Goal: Task Accomplishment & Management: Manage account settings

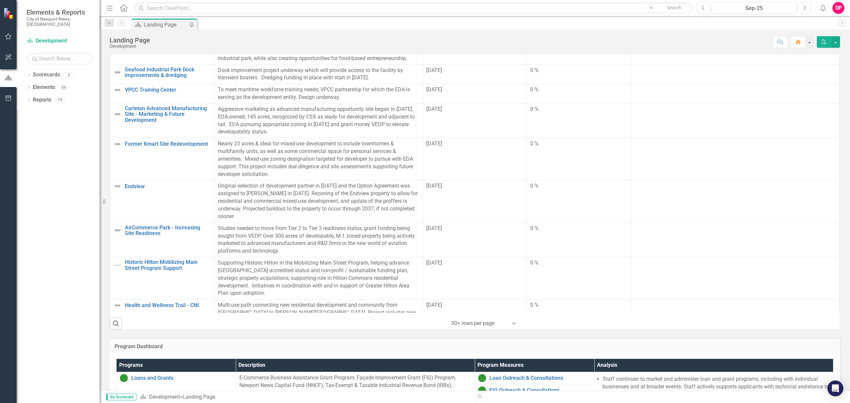
scroll to position [82, 0]
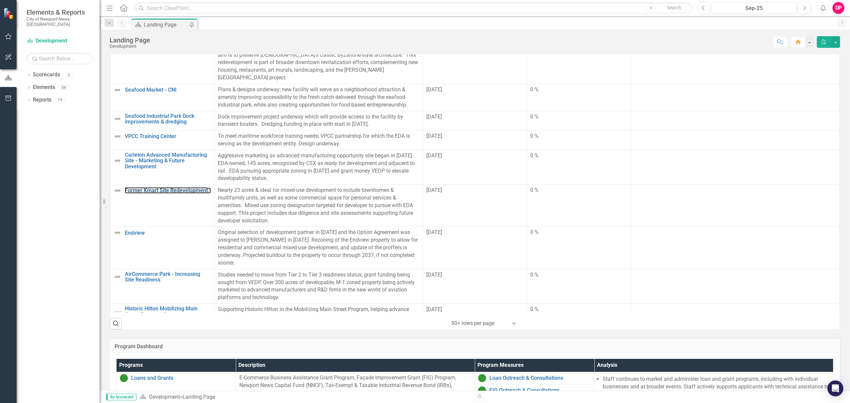
click at [151, 188] on link "Former Kmart Site Redevelopment" at bounding box center [168, 191] width 86 height 6
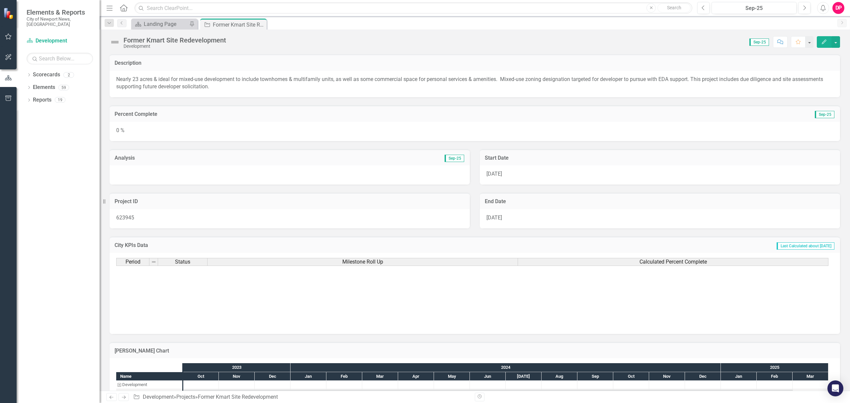
click at [177, 130] on div "0 %" at bounding box center [475, 131] width 731 height 19
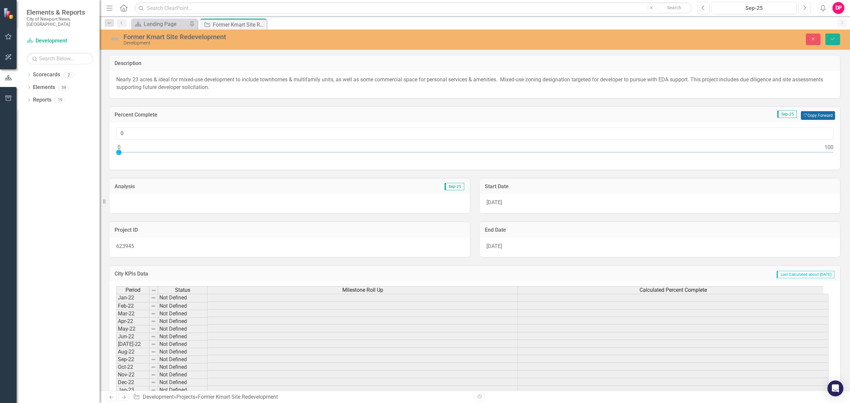
click at [803, 114] on button "Copy Forward Copy Forward" at bounding box center [818, 115] width 34 height 9
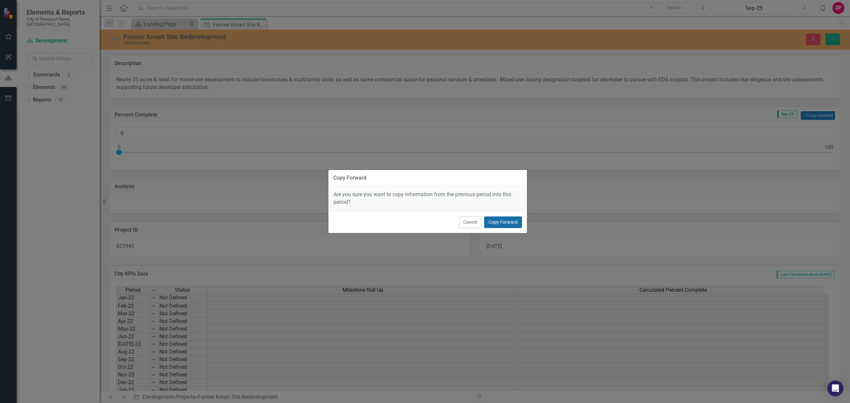
click at [498, 221] on button "Copy Forward" at bounding box center [503, 223] width 38 height 12
type input "50"
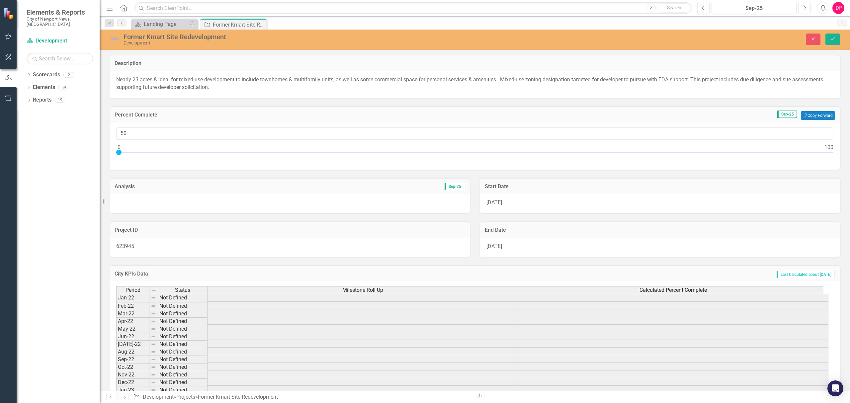
click at [183, 196] on div at bounding box center [290, 203] width 360 height 19
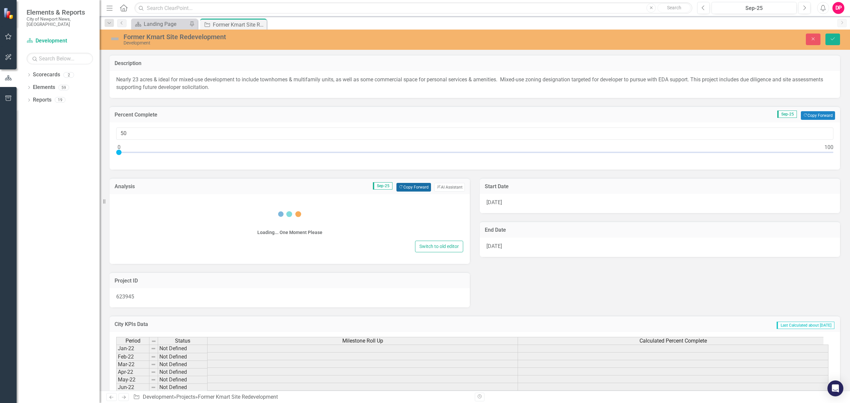
click at [415, 186] on button "Copy Forward Copy Forward" at bounding box center [414, 187] width 34 height 9
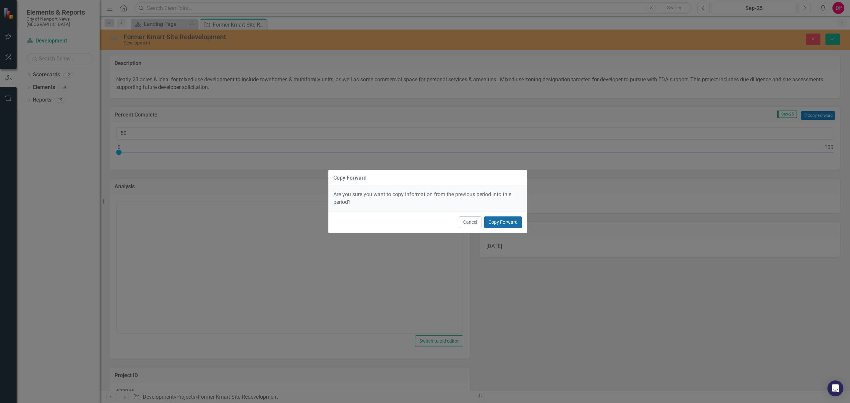
click at [508, 221] on button "Copy Forward" at bounding box center [503, 223] width 38 height 12
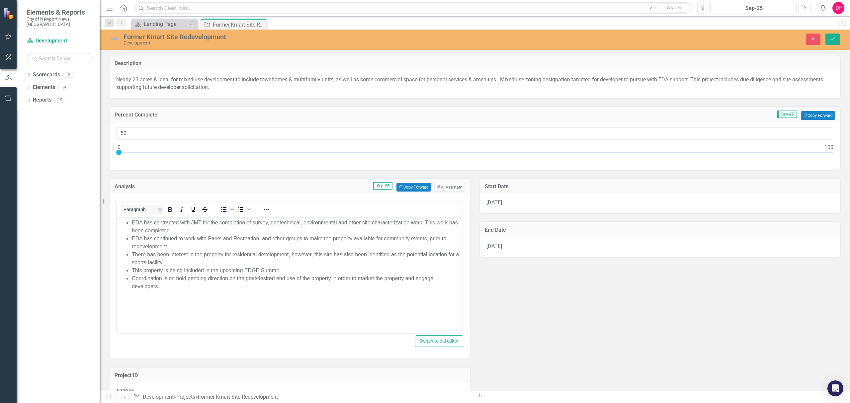
click at [239, 285] on li "Coordination is on hold pending direction on the goal/desired end use of the pr…" at bounding box center [296, 282] width 329 height 16
click at [835, 38] on icon "submit" at bounding box center [833, 39] width 4 height 3
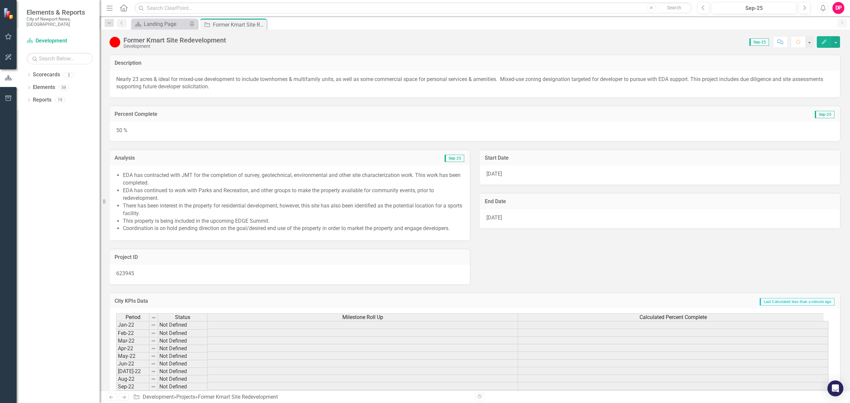
click at [0, 0] on icon "Close" at bounding box center [0, 0] width 0 height 0
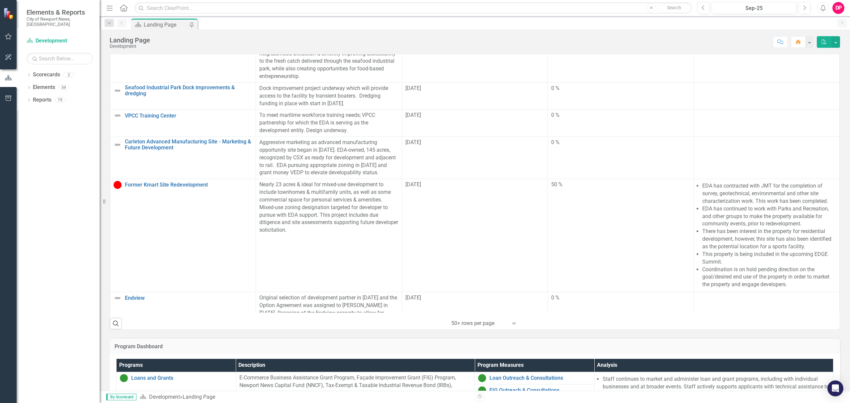
scroll to position [39, 0]
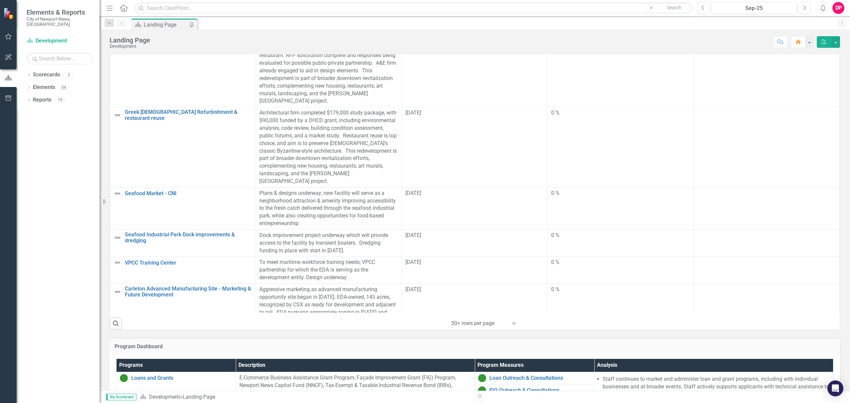
click at [157, 329] on link "Former Kmart Site Redevelopment" at bounding box center [189, 332] width 128 height 6
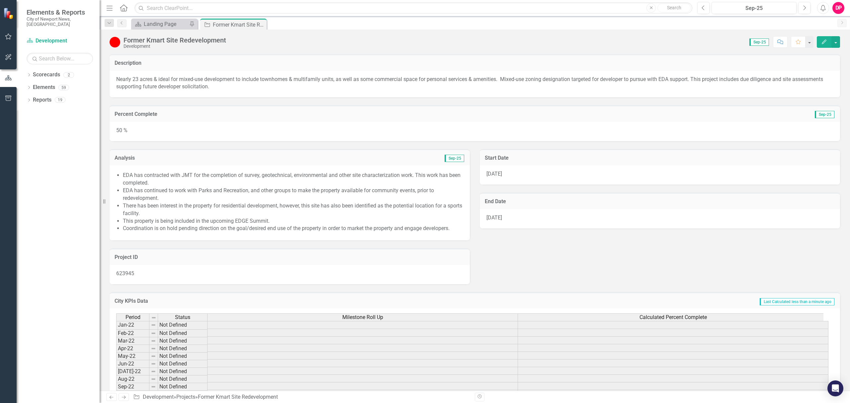
click at [176, 221] on li "This property is being included in the upcoming EDGE Summit." at bounding box center [293, 222] width 340 height 8
click at [217, 220] on li "This property is being included in the upcoming EDGE Summit." at bounding box center [293, 222] width 340 height 8
drag, startPoint x: 213, startPoint y: 219, endPoint x: 182, endPoint y: 218, distance: 31.2
click at [182, 218] on li "This property is being included in the upcoming EDGE Summit." at bounding box center [293, 222] width 340 height 8
click at [227, 220] on li "This property is being included in the upcoming EDGE Summit." at bounding box center [293, 222] width 340 height 8
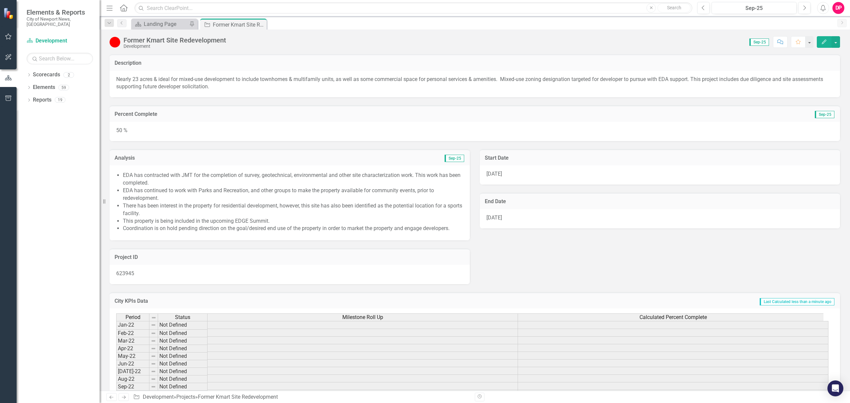
click at [227, 220] on li "This property is being included in the upcoming EDGE Summit." at bounding box center [293, 222] width 340 height 8
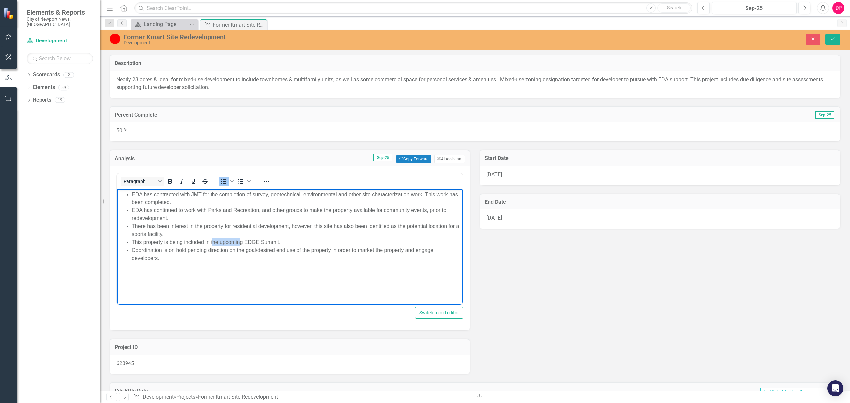
drag, startPoint x: 240, startPoint y: 241, endPoint x: 213, endPoint y: 241, distance: 27.9
click at [213, 242] on li "This property is being included in the upcoming EDGE Summit." at bounding box center [296, 242] width 329 height 8
click at [213, 241] on li "This property is being included in the upcoming EDGE Summit." at bounding box center [296, 242] width 329 height 8
drag, startPoint x: 279, startPoint y: 241, endPoint x: 280, endPoint y: 233, distance: 7.7
click at [186, 239] on li "This property is being included in the upcoming EDGE Summit." at bounding box center [296, 242] width 329 height 8
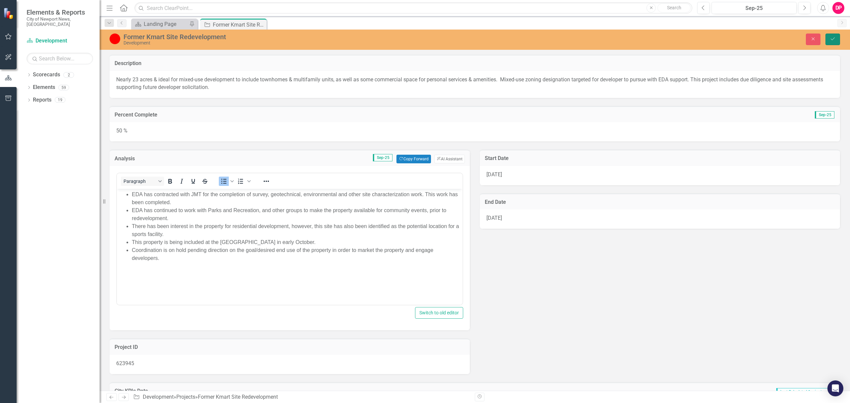
click at [840, 40] on button "Save" at bounding box center [833, 40] width 15 height 12
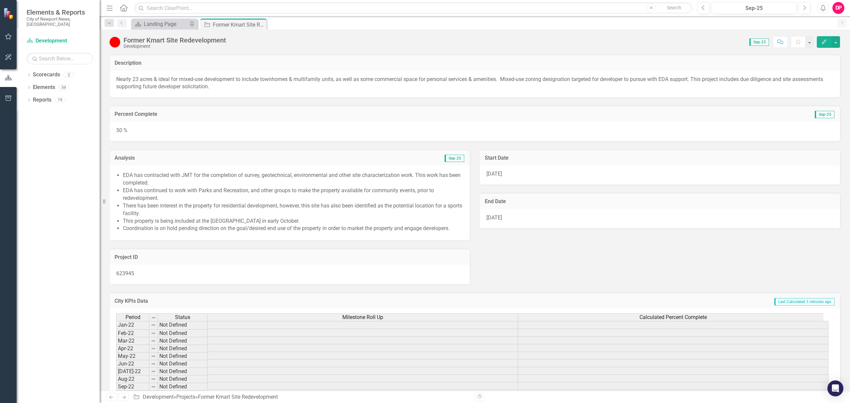
click at [0, 0] on icon at bounding box center [0, 0] width 0 height 0
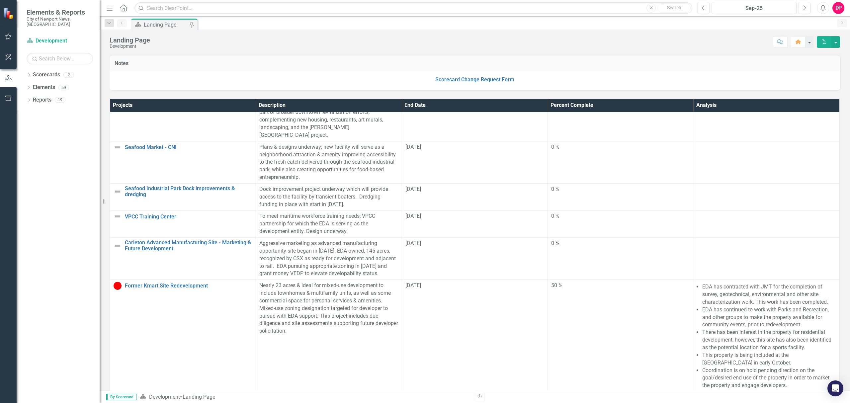
scroll to position [177, 0]
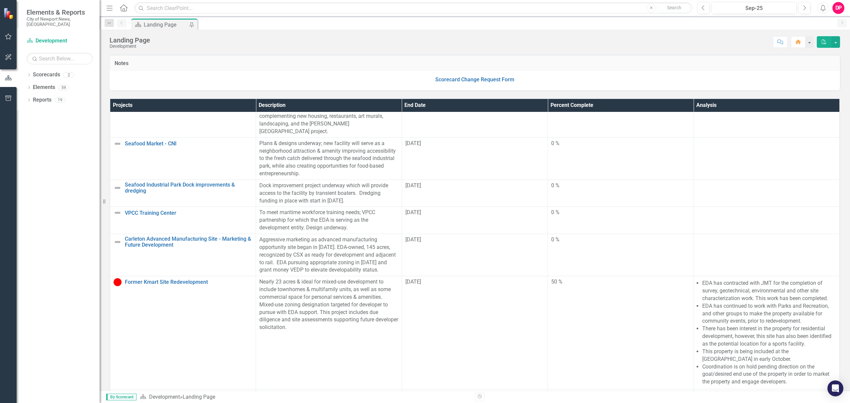
click at [132, 393] on link "Endview" at bounding box center [189, 396] width 128 height 6
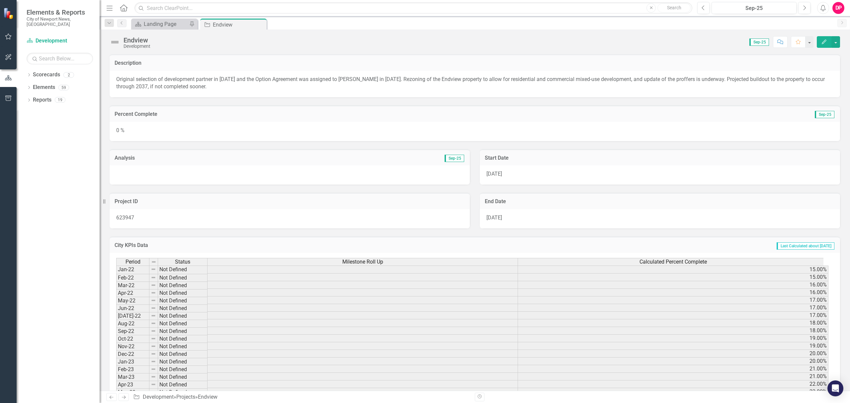
click at [201, 179] on div at bounding box center [290, 174] width 360 height 19
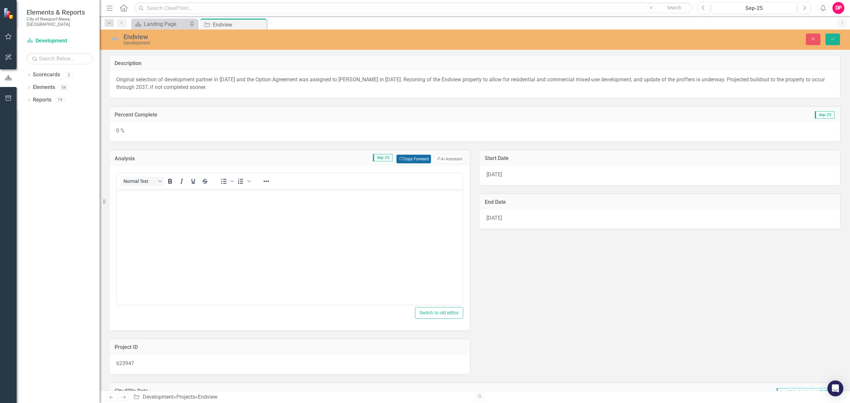
click at [416, 161] on button "Copy Forward Copy Forward" at bounding box center [414, 159] width 34 height 9
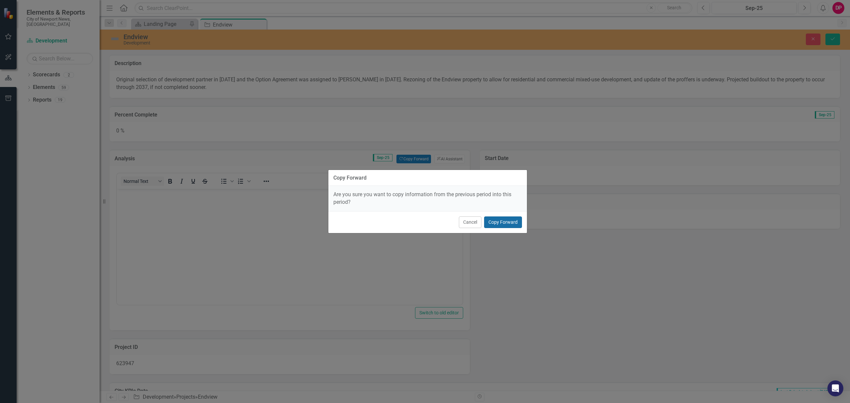
click at [499, 220] on button "Copy Forward" at bounding box center [503, 223] width 38 height 12
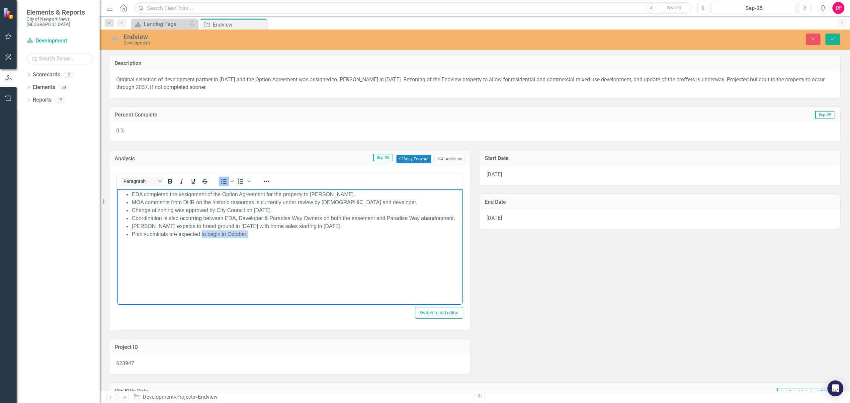
drag, startPoint x: 262, startPoint y: 241, endPoint x: 237, endPoint y: 237, distance: 25.6
click at [203, 236] on body "EDA completed the assignment of the Option Agreement for the property to D.R. H…" at bounding box center [290, 239] width 346 height 100
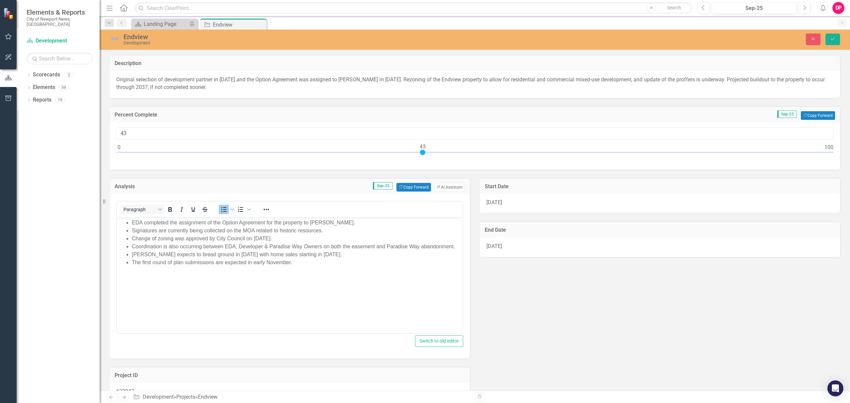
type input "43"
click at [827, 38] on button "Save" at bounding box center [833, 40] width 15 height 12
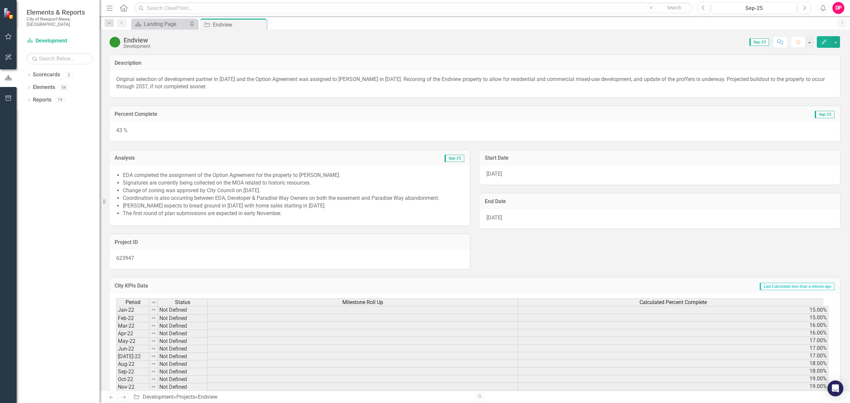
click at [0, 0] on icon "Close" at bounding box center [0, 0] width 0 height 0
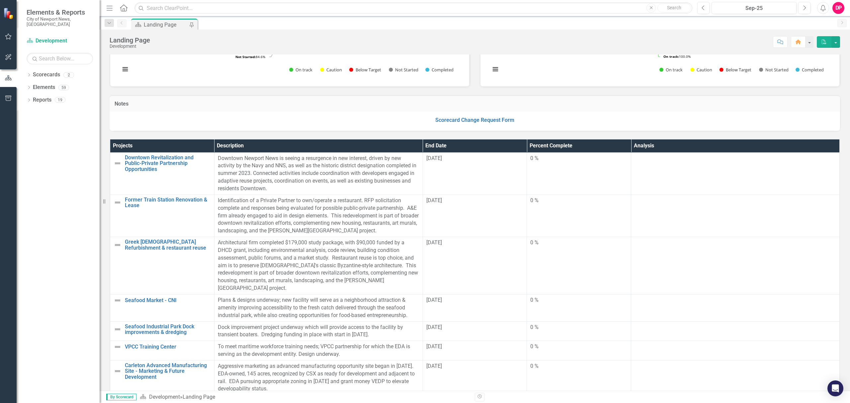
scroll to position [88, 0]
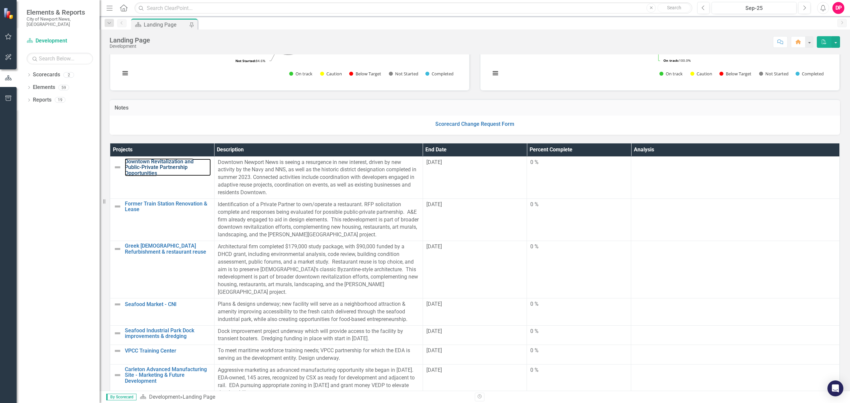
click at [142, 170] on link "Downtown Revitalization and Public-Private Partnership Opportunities" at bounding box center [168, 168] width 86 height 18
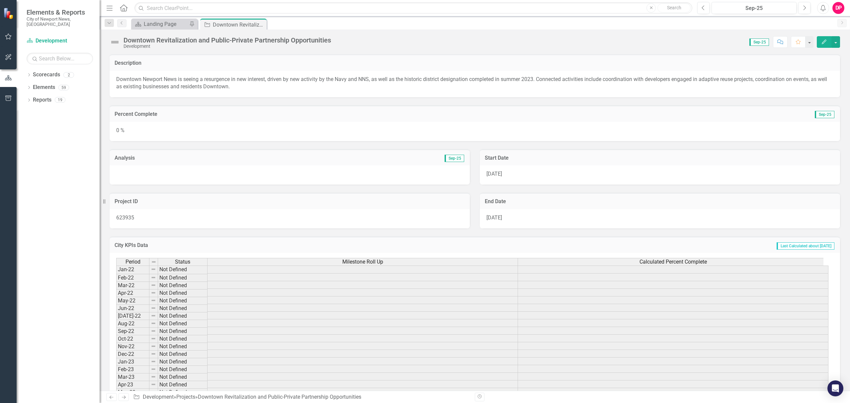
click at [197, 136] on div "0 %" at bounding box center [475, 131] width 731 height 19
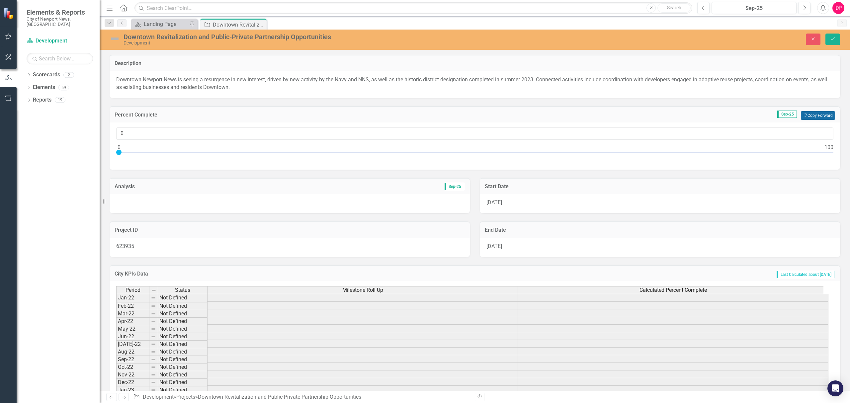
click at [809, 115] on button "Copy Forward Copy Forward" at bounding box center [818, 115] width 34 height 9
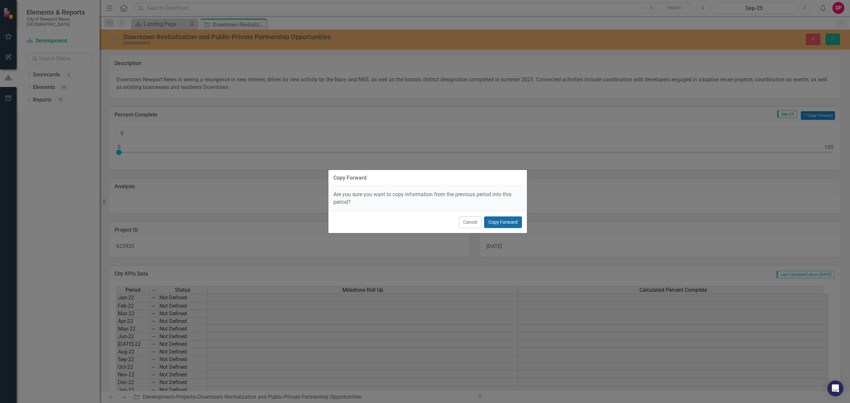
click at [492, 219] on button "Copy Forward" at bounding box center [503, 223] width 38 height 12
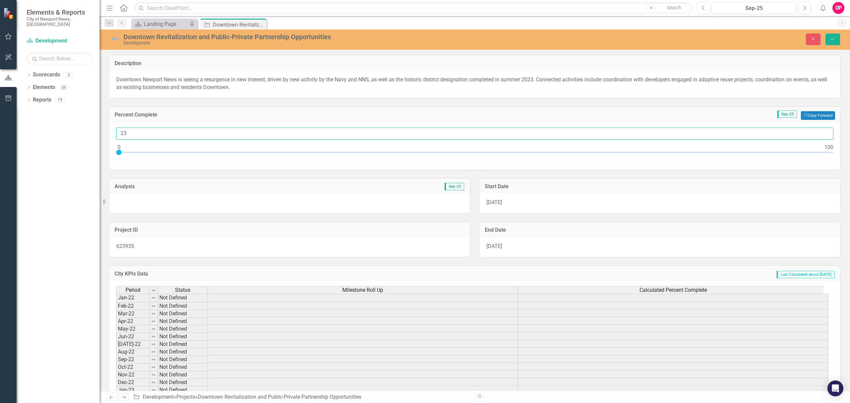
drag, startPoint x: 155, startPoint y: 135, endPoint x: 130, endPoint y: 134, distance: 24.6
click at [130, 134] on input "23" at bounding box center [474, 134] width 717 height 12
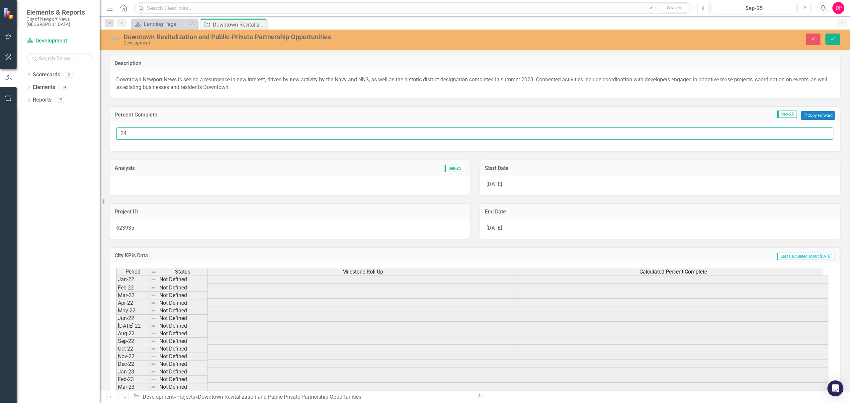
type input "24"
click at [164, 195] on div at bounding box center [290, 185] width 360 height 19
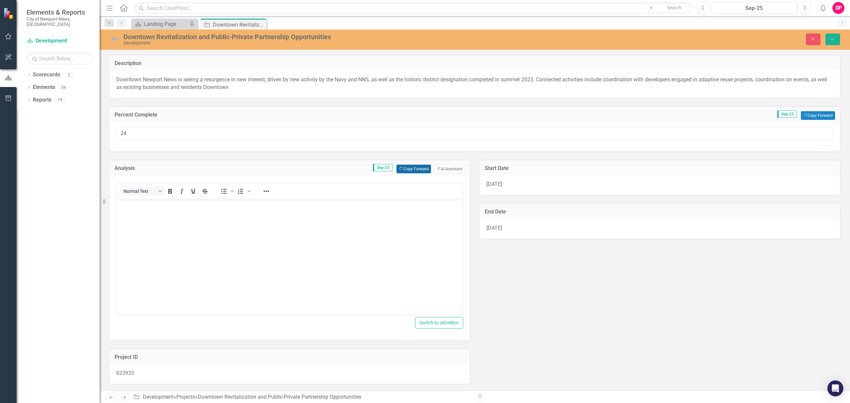
click at [413, 173] on button "Copy Forward Copy Forward" at bounding box center [414, 169] width 34 height 9
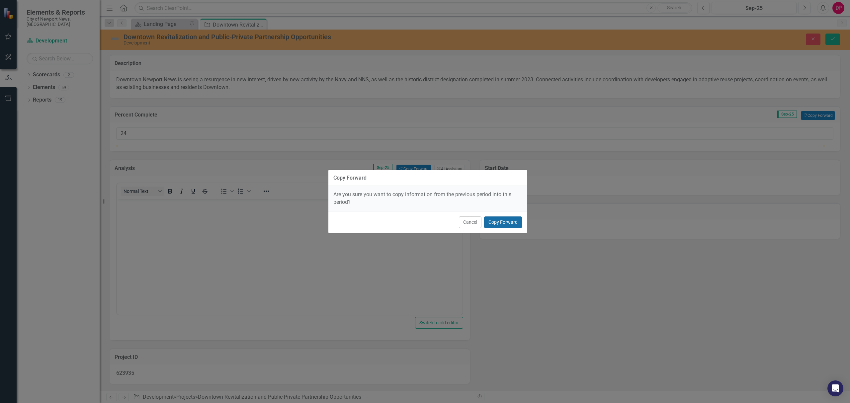
click at [521, 225] on button "Copy Forward" at bounding box center [503, 223] width 38 height 12
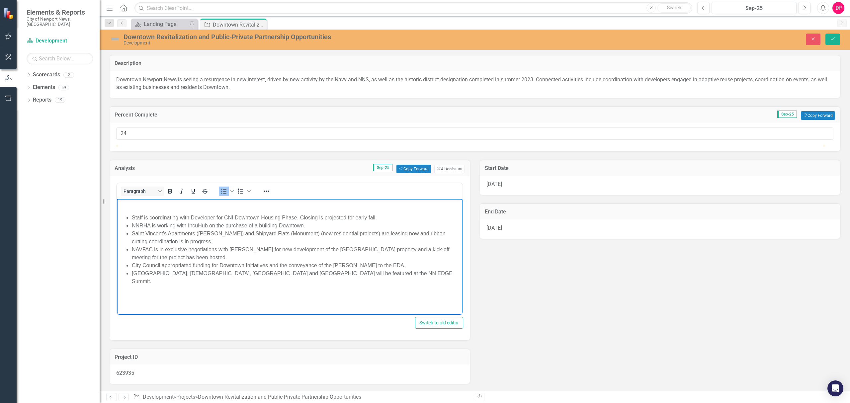
click at [393, 275] on li "West Avenue Library, Greek Church, Superblock Park and City Hall will be featur…" at bounding box center [296, 277] width 329 height 16
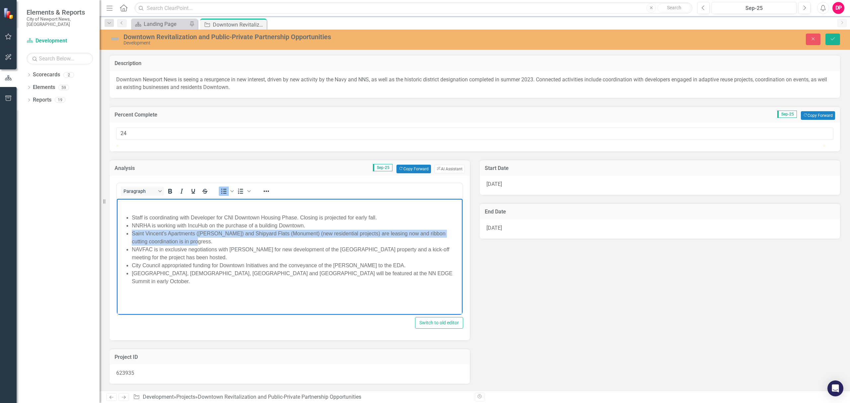
drag, startPoint x: 213, startPoint y: 238, endPoint x: 114, endPoint y: 234, distance: 98.4
click at [117, 234] on html "Staff is coordinating with Developer for CNI Downtown Housing Phase. Closing is…" at bounding box center [290, 249] width 346 height 100
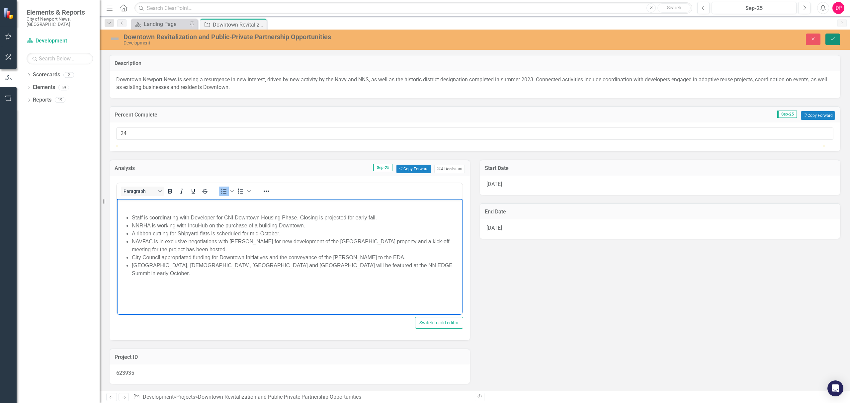
click at [835, 42] on button "Save" at bounding box center [833, 40] width 15 height 12
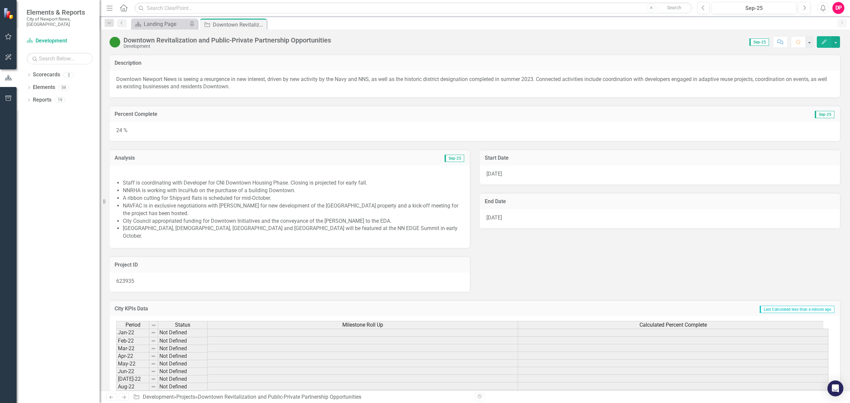
click at [388, 222] on li "City Council appropriated funding for Downtown Initiatives and the conveyance o…" at bounding box center [293, 222] width 340 height 8
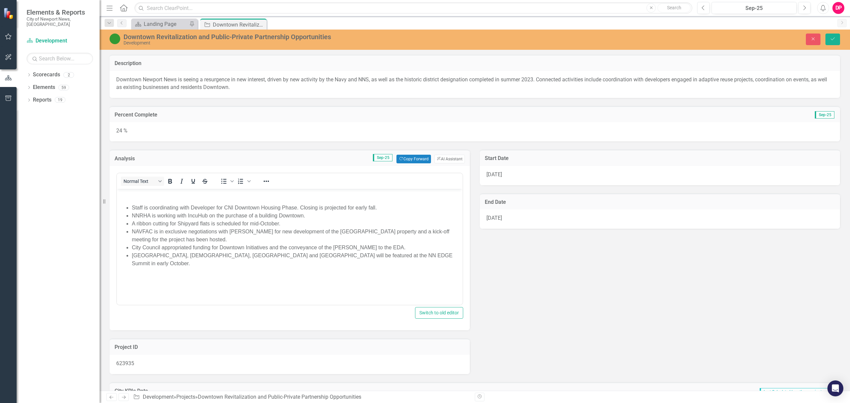
click at [453, 258] on li "[GEOGRAPHIC_DATA], [DEMOGRAPHIC_DATA], [GEOGRAPHIC_DATA] and [GEOGRAPHIC_DATA] …" at bounding box center [296, 260] width 329 height 16
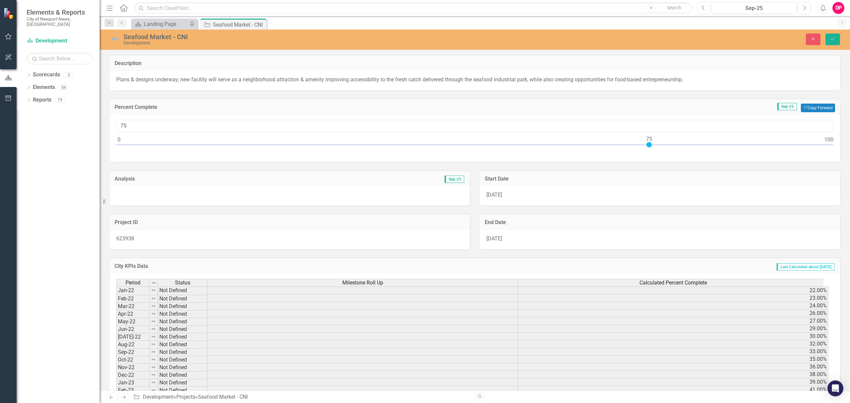
click at [244, 189] on div at bounding box center [290, 195] width 360 height 19
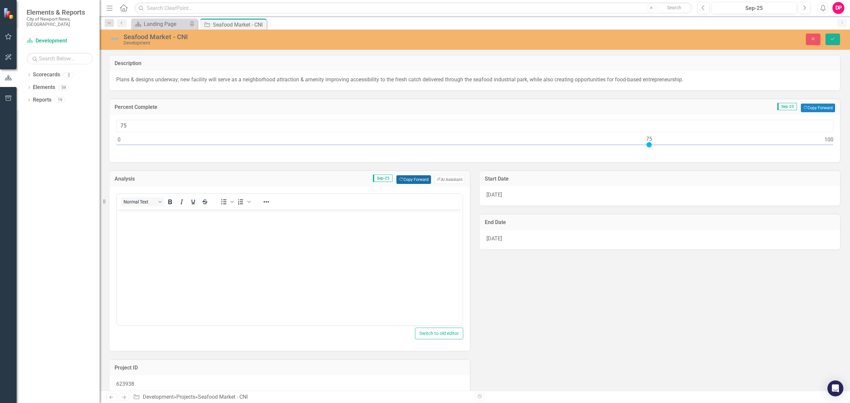
click at [409, 180] on button "Copy Forward Copy Forward" at bounding box center [414, 179] width 34 height 9
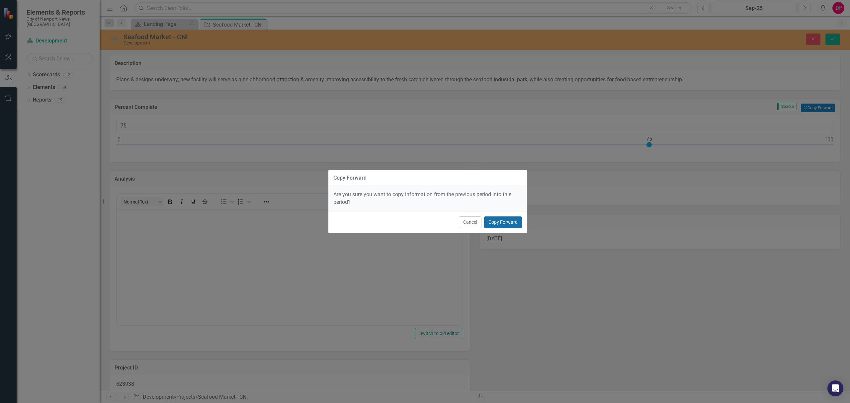
click at [491, 217] on button "Copy Forward" at bounding box center [503, 223] width 38 height 12
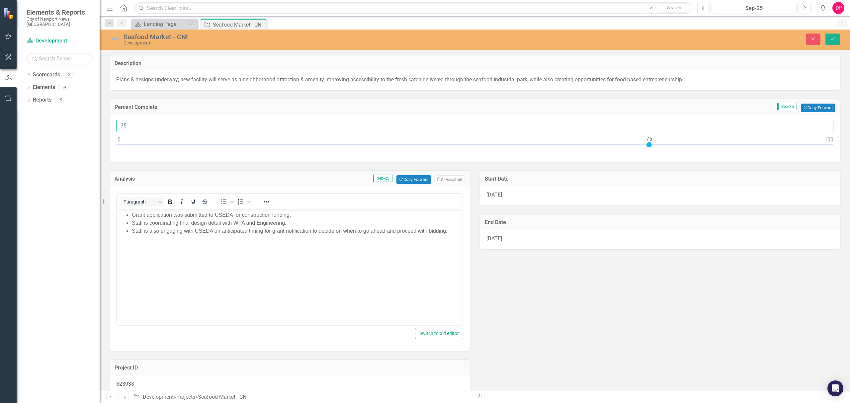
drag, startPoint x: 151, startPoint y: 128, endPoint x: 75, endPoint y: 120, distance: 76.1
click at [75, 120] on div "Elements & Reports City of Newport News, [GEOGRAPHIC_DATA] Scorecard Developmen…" at bounding box center [425, 201] width 850 height 403
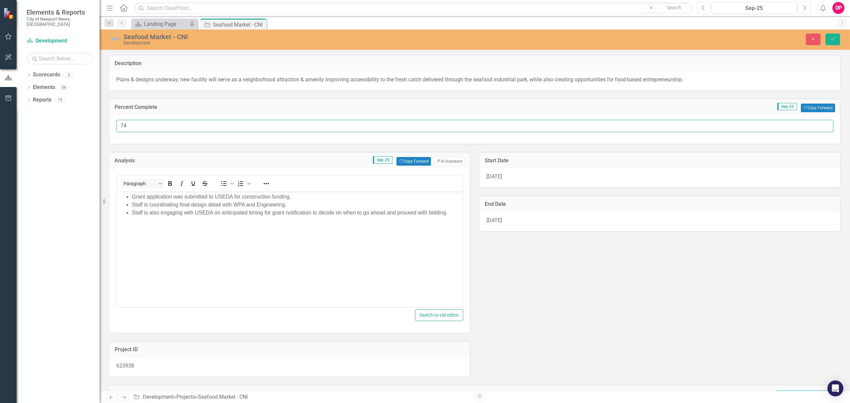
type input "74"
drag, startPoint x: 174, startPoint y: 223, endPoint x: 222, endPoint y: 219, distance: 47.7
click at [179, 224] on body "Grant application was submitted to USEDA for construction funding. Staff is coo…" at bounding box center [290, 241] width 346 height 100
drag, startPoint x: 464, startPoint y: 237, endPoint x: 94, endPoint y: 220, distance: 370.3
click at [66, 209] on div "Elements & Reports City of Newport News, [GEOGRAPHIC_DATA] Scorecard Developmen…" at bounding box center [425, 201] width 850 height 403
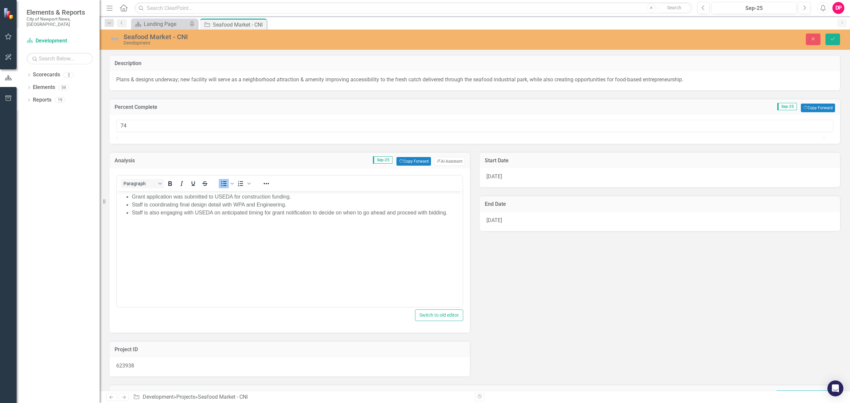
click at [287, 223] on body "Grant application was submitted to USEDA for construction funding. Staff is coo…" at bounding box center [290, 241] width 346 height 100
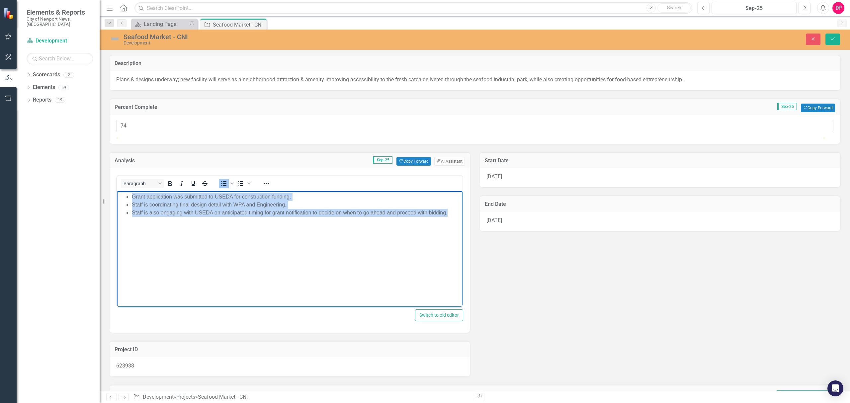
drag, startPoint x: 453, startPoint y: 213, endPoint x: 78, endPoint y: 185, distance: 375.3
click at [117, 191] on html "Grant application was submitted to USEDA for construction funding. Staff is coo…" at bounding box center [290, 241] width 346 height 100
paste body "Rich Text Area. Press ALT-0 for help."
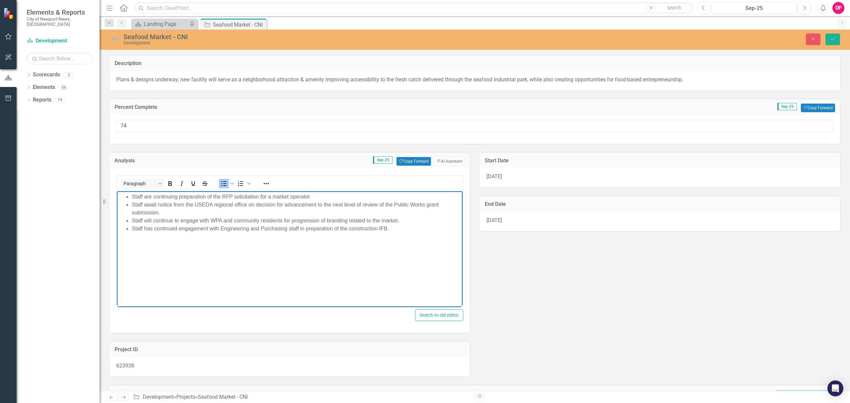
click at [157, 205] on li "Staff await notice from the USEDA regional office on decision for advancement t…" at bounding box center [296, 209] width 329 height 16
click at [153, 219] on li "Staff will continue to engage with WPA and community residents for progression …" at bounding box center [296, 221] width 329 height 8
click at [146, 219] on li "Staff will continue to engage with WPA and community residents for progression …" at bounding box center [296, 221] width 329 height 8
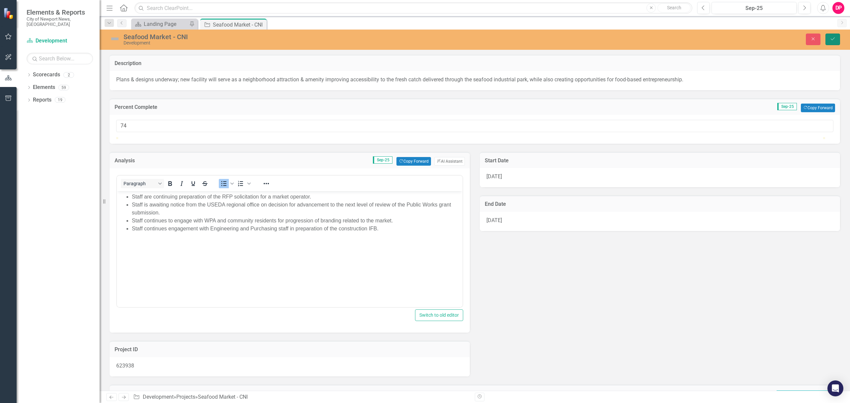
drag, startPoint x: 793, startPoint y: 106, endPoint x: 830, endPoint y: 42, distance: 73.3
click at [830, 42] on button "Save" at bounding box center [833, 40] width 15 height 12
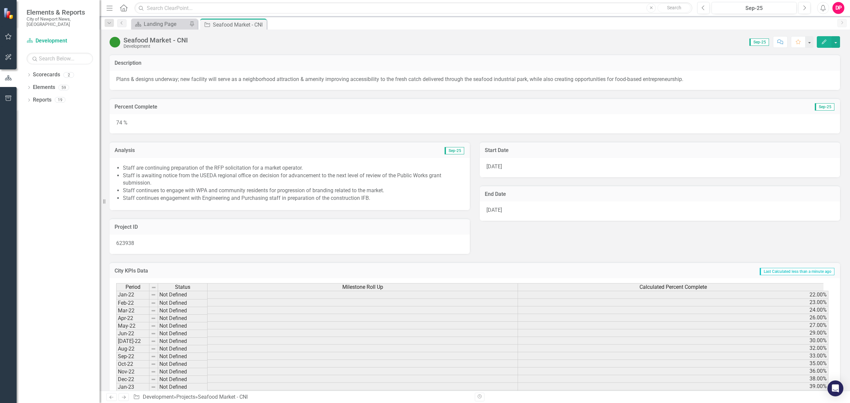
click at [0, 0] on icon at bounding box center [0, 0] width 0 height 0
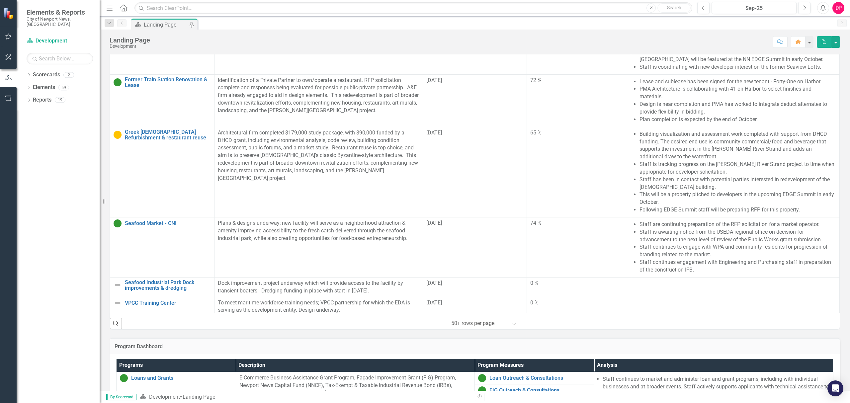
scroll to position [133, 0]
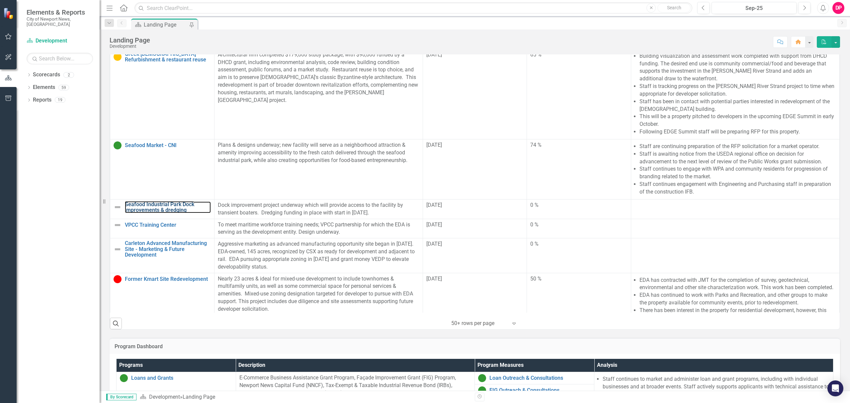
click at [151, 202] on link "Seafood Industrial Park Dock improvements & dredging" at bounding box center [168, 208] width 86 height 12
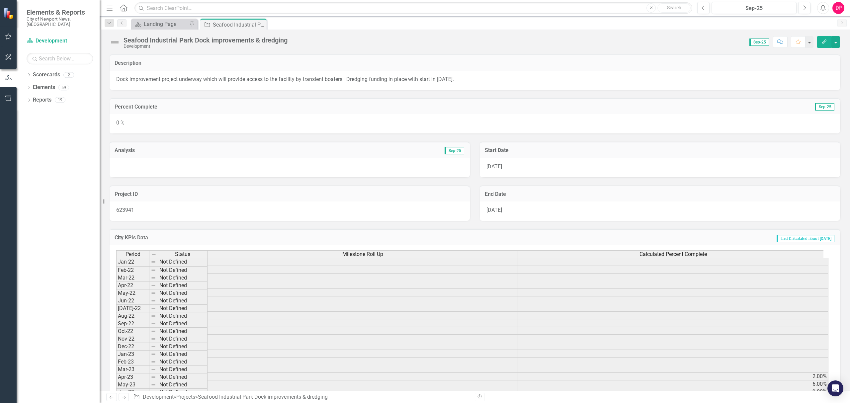
click at [182, 118] on div "0 %" at bounding box center [475, 123] width 731 height 19
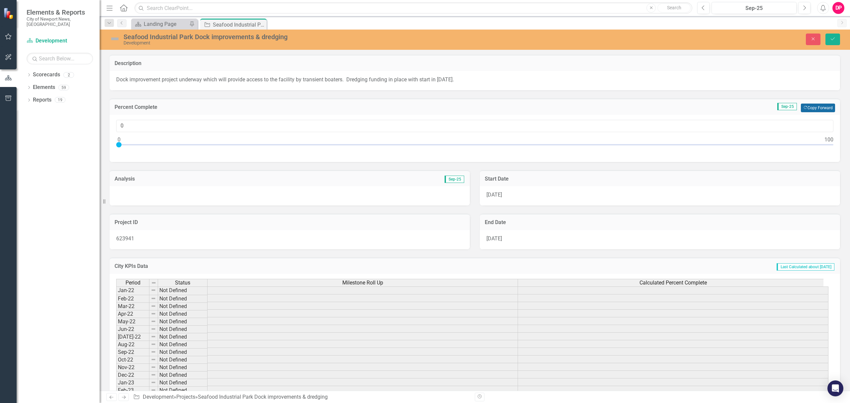
click at [801, 106] on button "Copy Forward Copy Forward" at bounding box center [818, 108] width 34 height 9
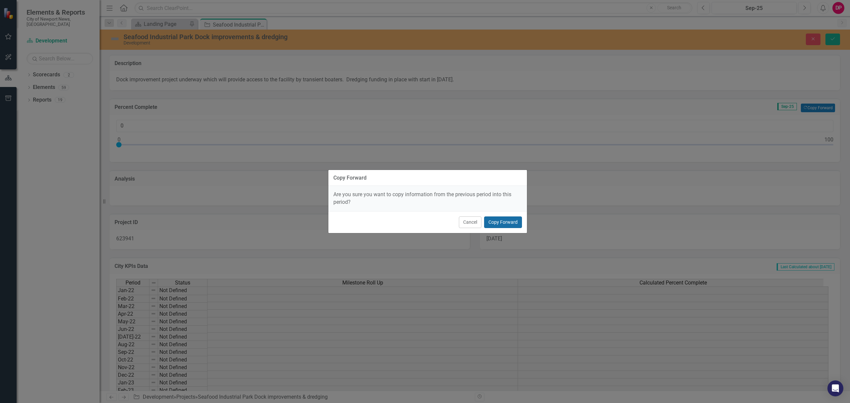
click at [512, 224] on button "Copy Forward" at bounding box center [503, 223] width 38 height 12
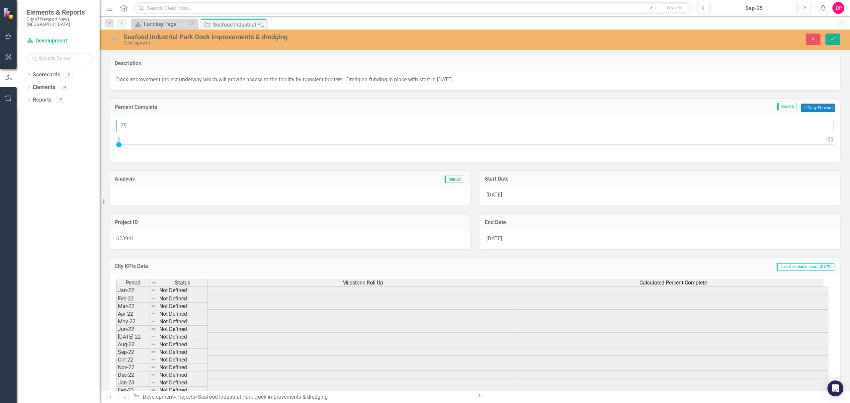
drag, startPoint x: 134, startPoint y: 126, endPoint x: 107, endPoint y: 126, distance: 26.9
click at [107, 126] on div "Percent Complete Sep-25 Copy Forward Copy Forward 75" at bounding box center [475, 126] width 741 height 72
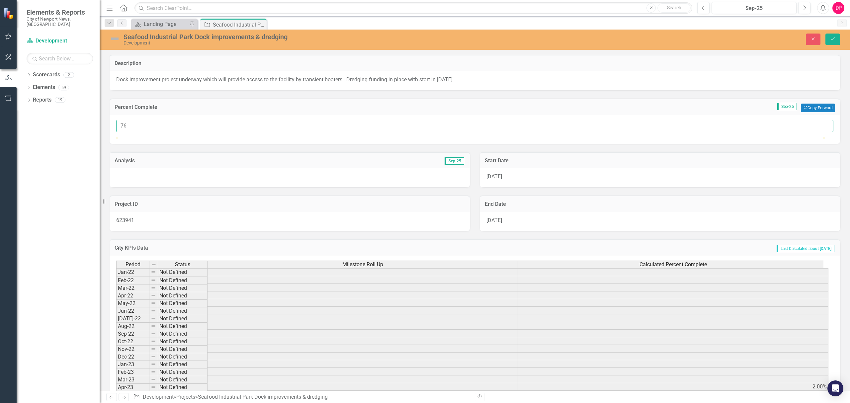
type input "76"
click at [336, 187] on div at bounding box center [290, 177] width 360 height 19
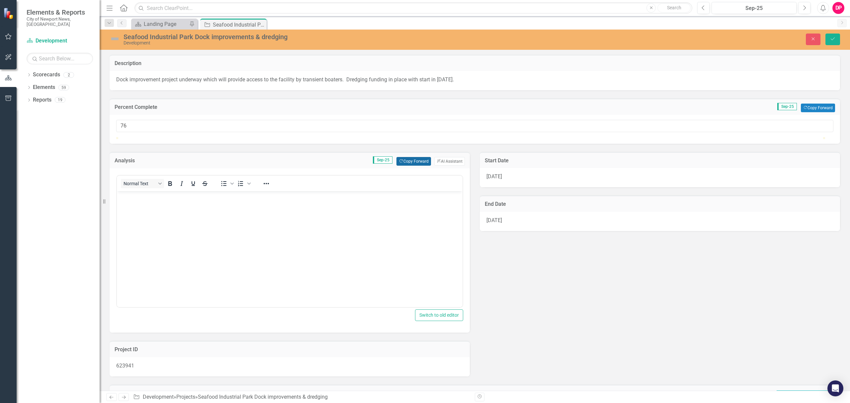
click at [405, 166] on button "Copy Forward Copy Forward" at bounding box center [414, 161] width 34 height 9
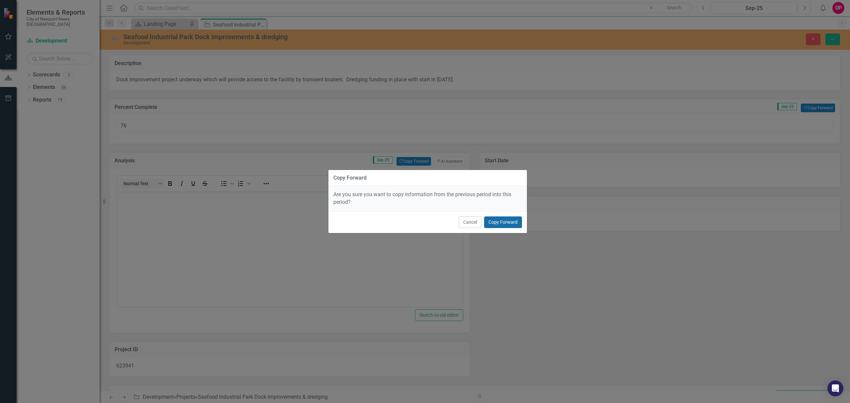
click at [505, 221] on button "Copy Forward" at bounding box center [503, 223] width 38 height 12
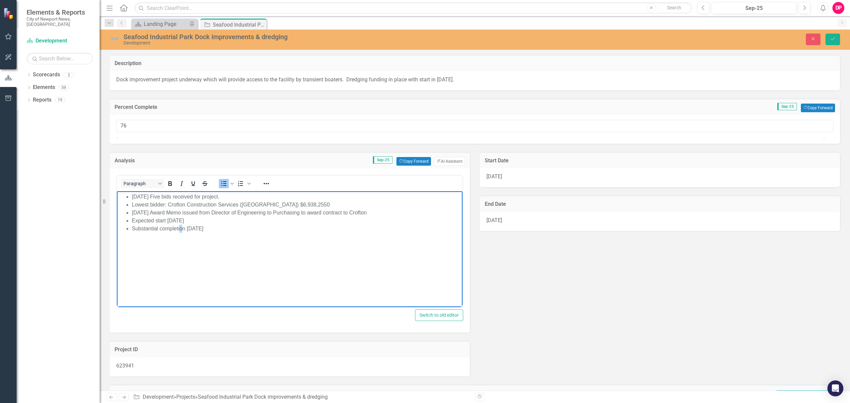
click at [182, 228] on li "Substantial completion [DATE]" at bounding box center [296, 229] width 329 height 8
click at [204, 220] on li "Expected start October 2025" at bounding box center [296, 221] width 329 height 8
drag, startPoint x: 207, startPoint y: 221, endPoint x: 201, endPoint y: 228, distance: 9.3
click at [141, 225] on ul "August 8, 2025 Five bids received for project. Lowest bidder: Crofton Construct…" at bounding box center [290, 213] width 342 height 40
click at [266, 213] on li "August 26, 2025 Award Memo issued from Director of Engineering to Purchasing to…" at bounding box center [296, 213] width 329 height 8
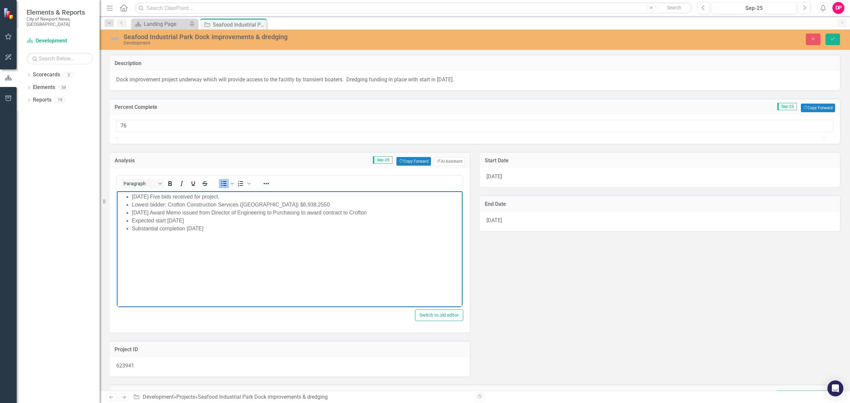
drag, startPoint x: 402, startPoint y: 210, endPoint x: 205, endPoint y: 417, distance: 285.7
click at [117, 212] on html "August 8, 2025 Five bids received for project. Lowest bidder: Crofton Construct…" at bounding box center [290, 241] width 346 height 100
drag, startPoint x: 202, startPoint y: 211, endPoint x: 168, endPoint y: 213, distance: 34.0
click at [168, 213] on li "Expected start October 2025" at bounding box center [296, 213] width 329 height 8
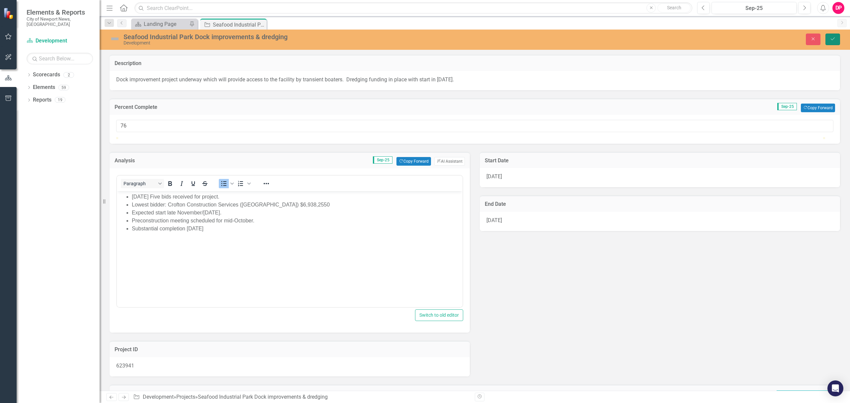
click at [832, 37] on icon "Save" at bounding box center [833, 39] width 6 height 5
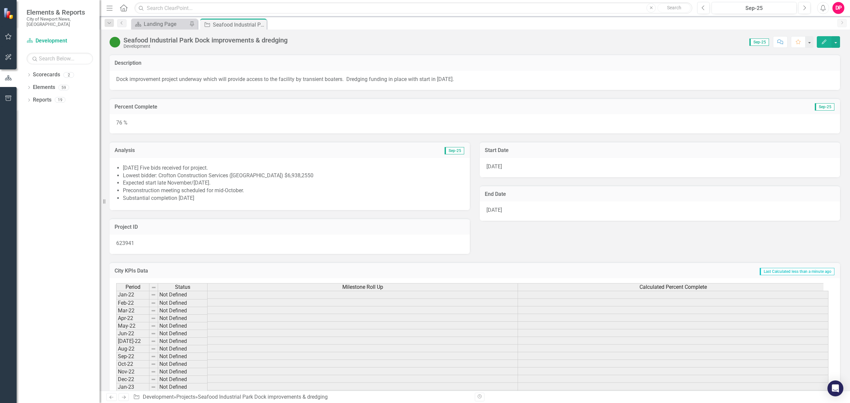
click at [0, 0] on icon at bounding box center [0, 0] width 0 height 0
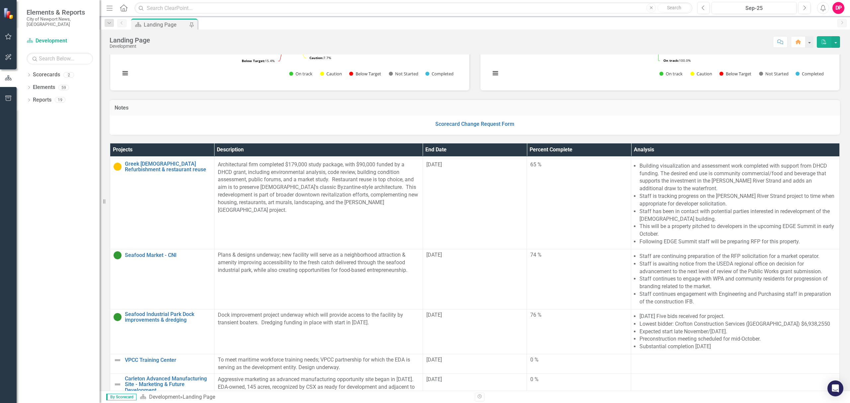
scroll to position [310, 0]
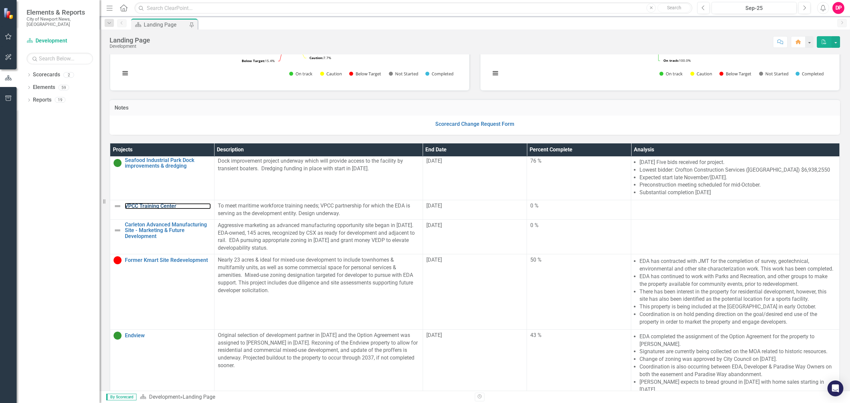
click at [150, 203] on link "VPCC Training Center" at bounding box center [168, 206] width 86 height 6
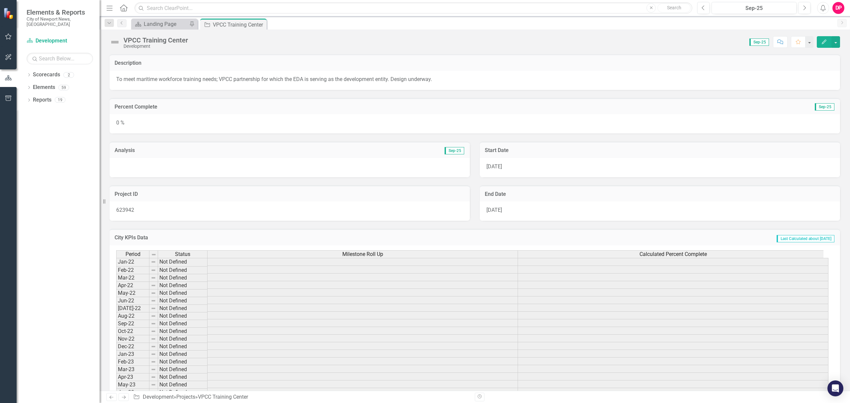
click at [166, 126] on div "0 %" at bounding box center [475, 123] width 731 height 19
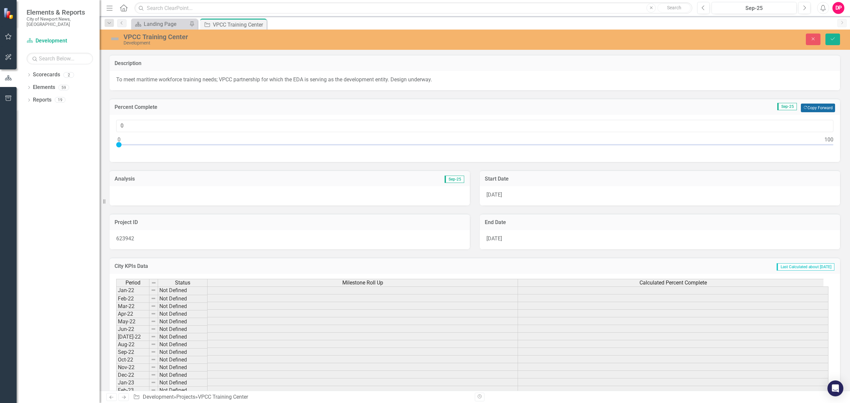
click at [808, 110] on button "Copy Forward Copy Forward" at bounding box center [818, 108] width 34 height 9
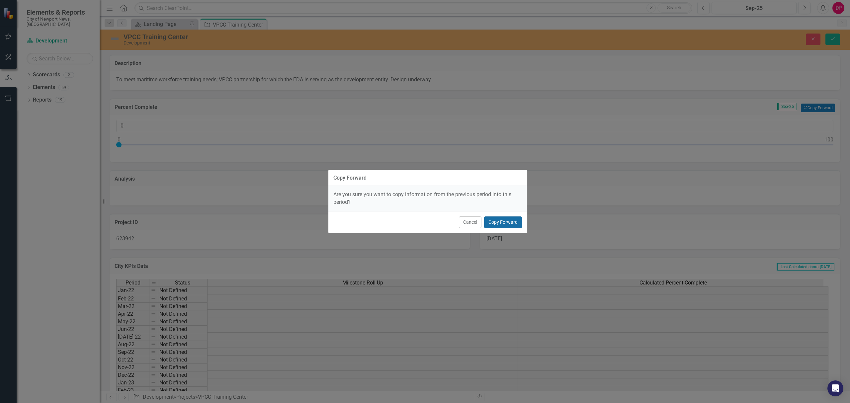
click at [490, 222] on button "Copy Forward" at bounding box center [503, 223] width 38 height 12
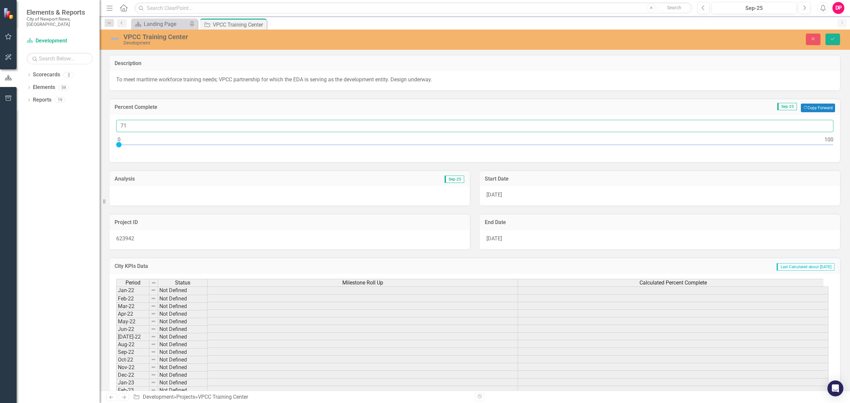
drag, startPoint x: 131, startPoint y: 124, endPoint x: 111, endPoint y: 124, distance: 19.6
click at [111, 124] on div "71" at bounding box center [475, 138] width 731 height 47
type input "7"
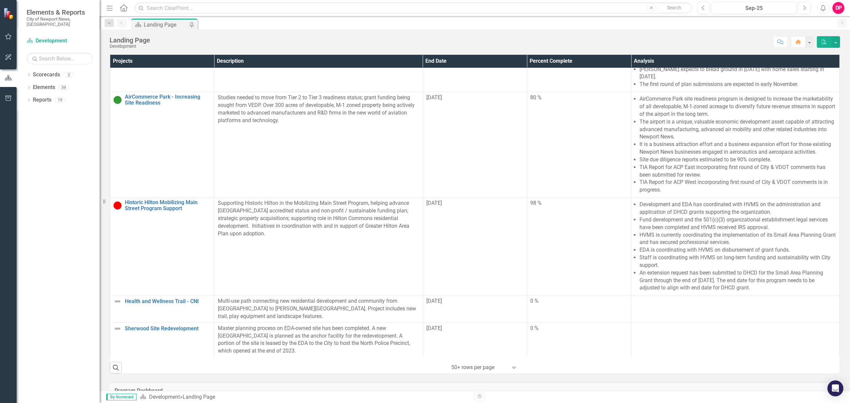
scroll to position [221, 0]
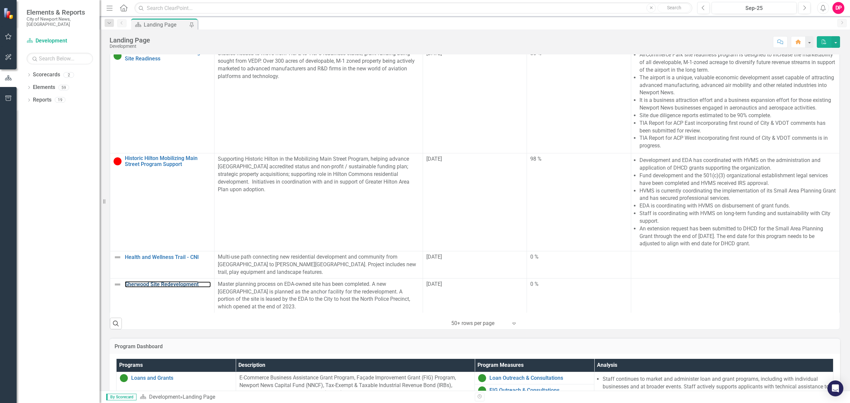
click at [163, 282] on link "Sherwood Site Redevelopment" at bounding box center [168, 285] width 86 height 6
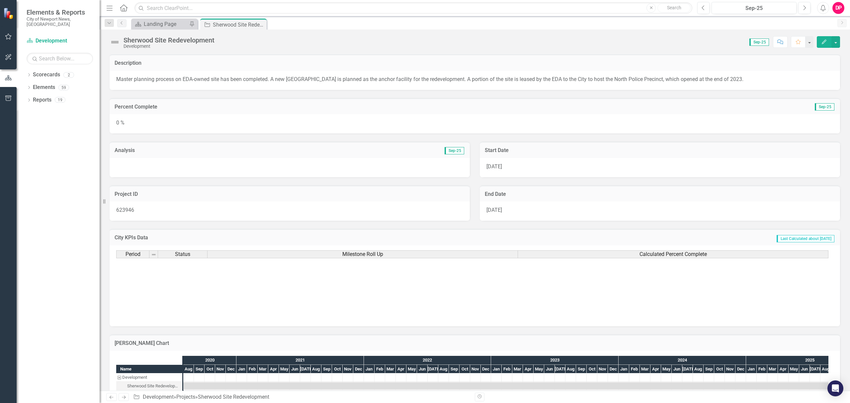
click at [157, 123] on div "0 %" at bounding box center [475, 123] width 731 height 19
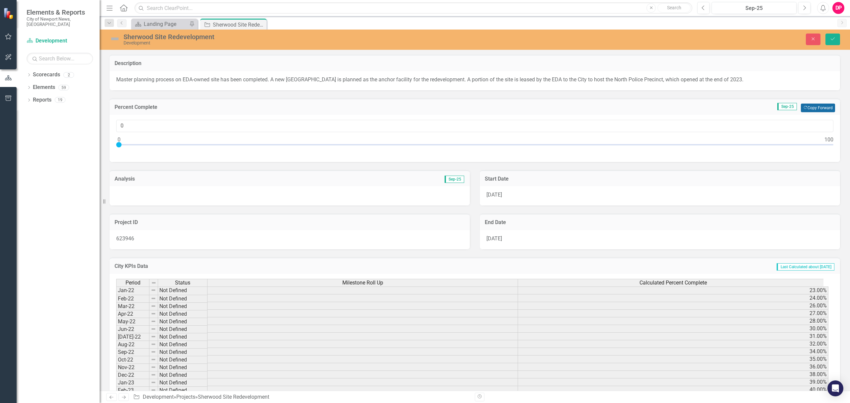
click at [816, 106] on button "Copy Forward Copy Forward" at bounding box center [818, 108] width 34 height 9
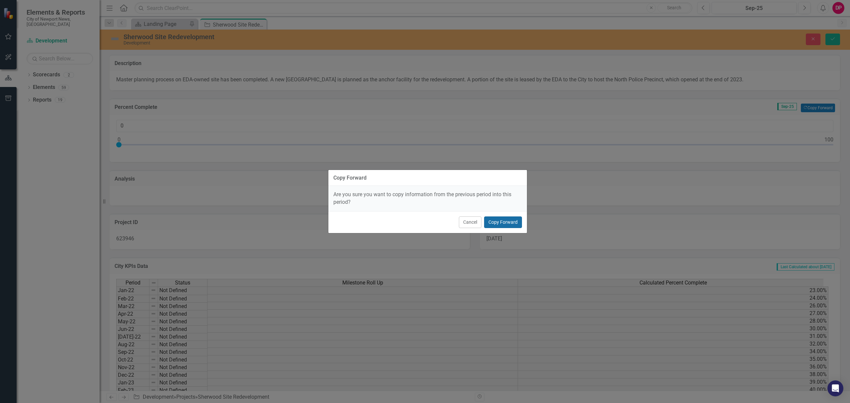
click at [491, 219] on button "Copy Forward" at bounding box center [503, 223] width 38 height 12
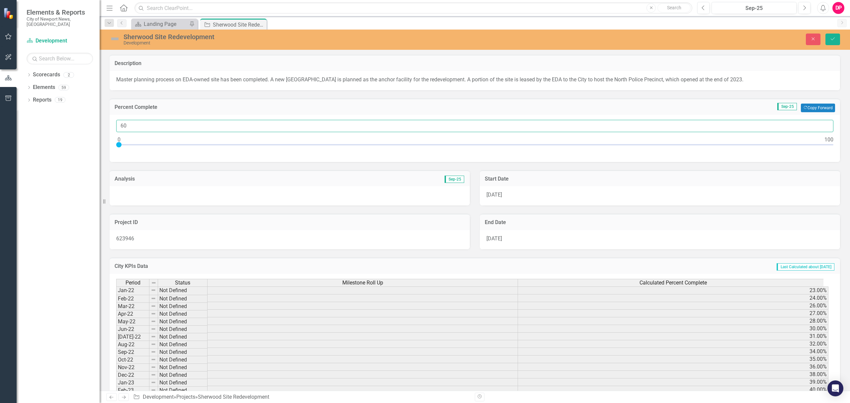
drag, startPoint x: 118, startPoint y: 124, endPoint x: 91, endPoint y: 123, distance: 27.6
click at [91, 123] on div "Elements & Reports City of Newport News, [GEOGRAPHIC_DATA] Scorecard Developmen…" at bounding box center [425, 201] width 850 height 403
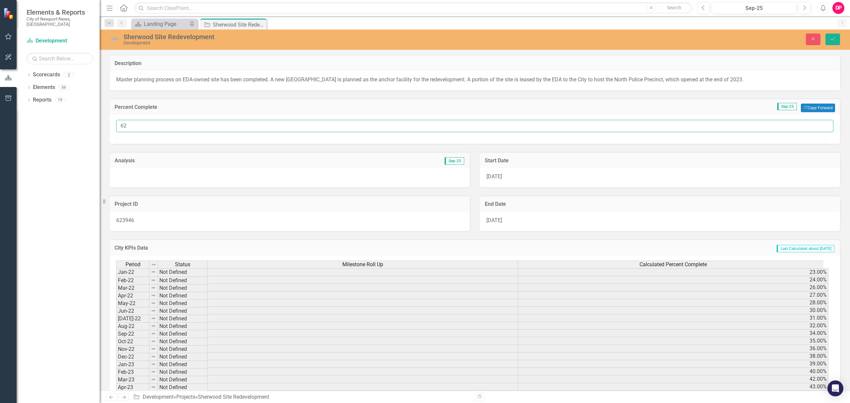
type input "62"
click at [270, 187] on div at bounding box center [290, 177] width 360 height 19
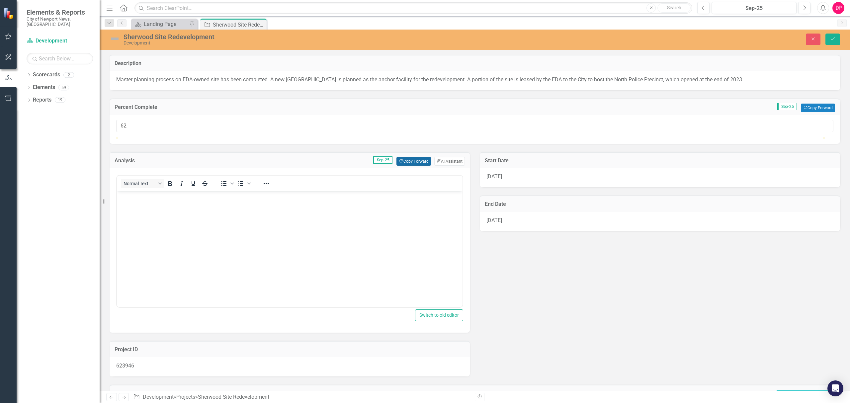
click at [407, 166] on button "Copy Forward Copy Forward" at bounding box center [414, 161] width 34 height 9
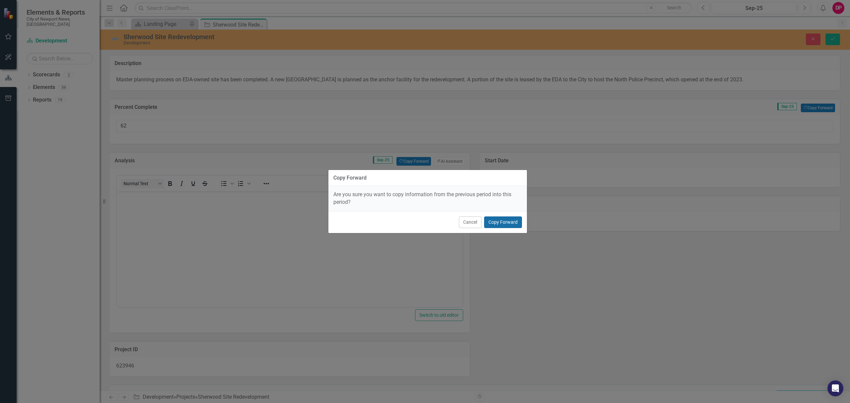
click at [512, 224] on button "Copy Forward" at bounding box center [503, 223] width 38 height 12
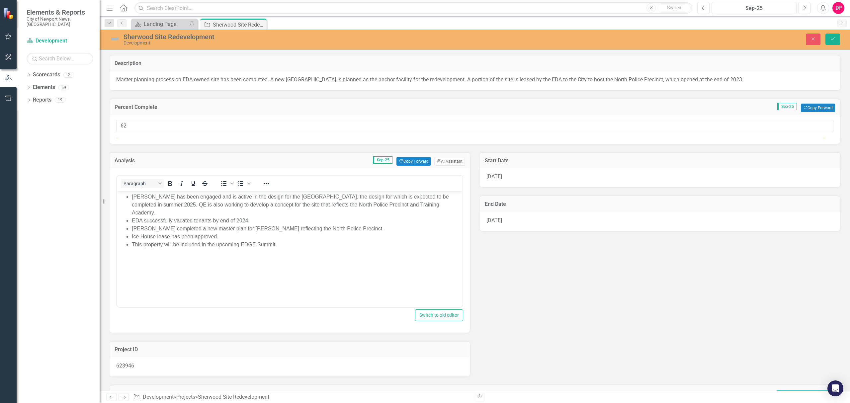
click at [277, 240] on li "This property will be included in the upcoming EDGE Summit." at bounding box center [296, 244] width 329 height 8
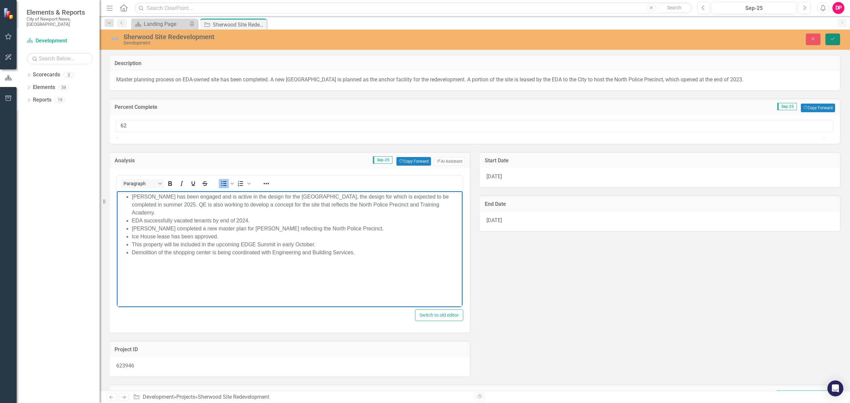
click at [833, 39] on icon "submit" at bounding box center [833, 39] width 4 height 3
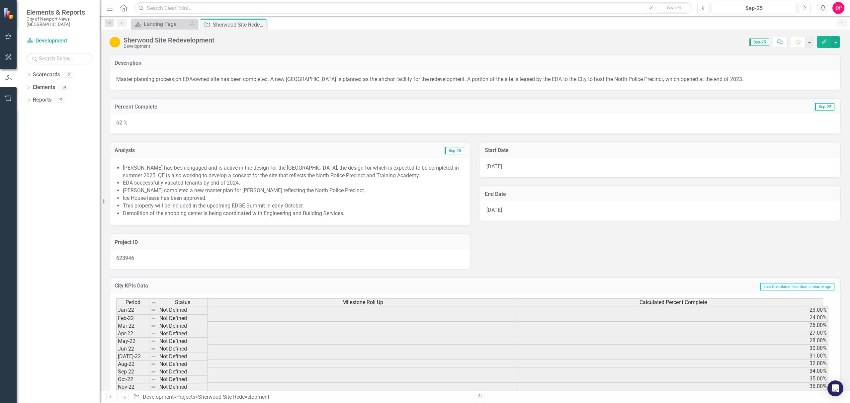
click at [0, 0] on icon "Close" at bounding box center [0, 0] width 0 height 0
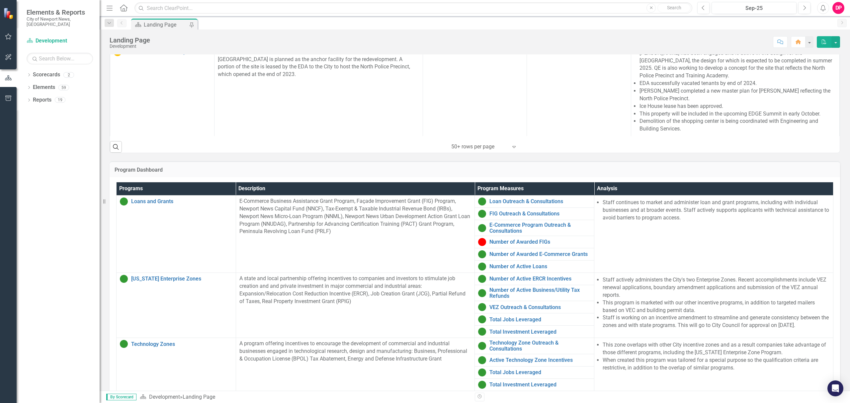
scroll to position [310, 0]
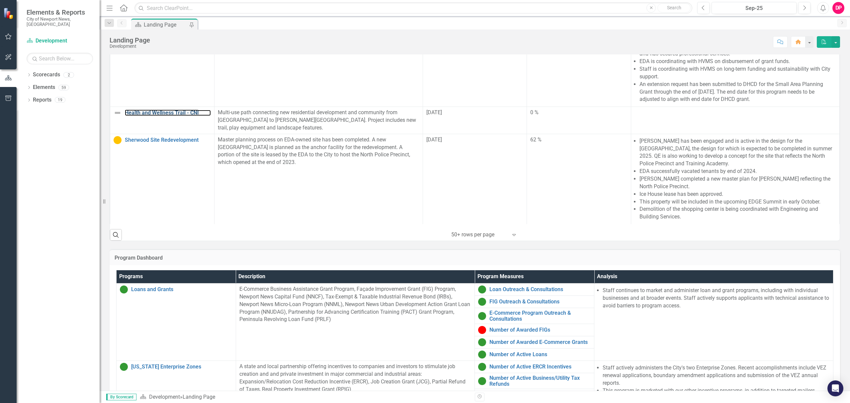
click at [164, 110] on link "Health and Wellness Trail - CNI" at bounding box center [168, 113] width 86 height 6
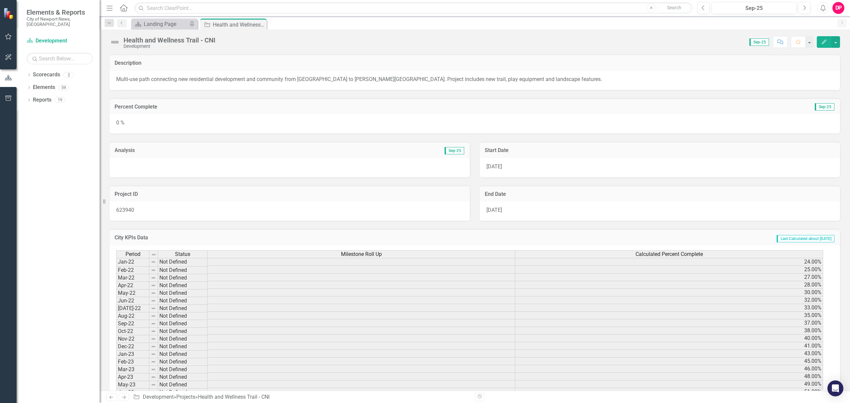
click at [141, 121] on div "0 %" at bounding box center [475, 123] width 731 height 19
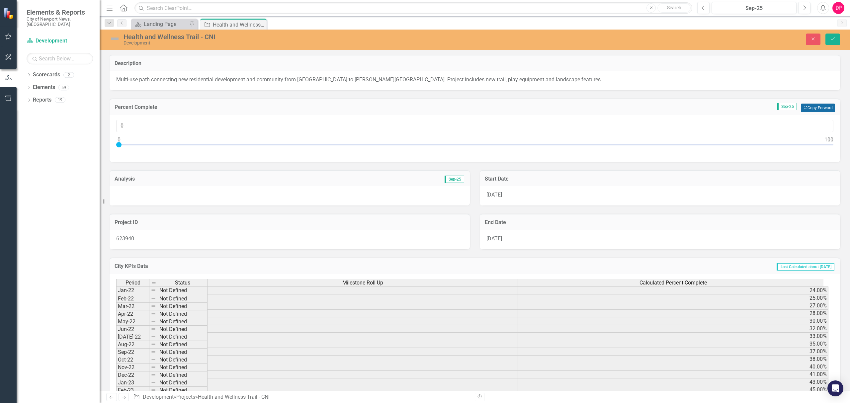
click at [822, 107] on button "Copy Forward Copy Forward" at bounding box center [818, 108] width 34 height 9
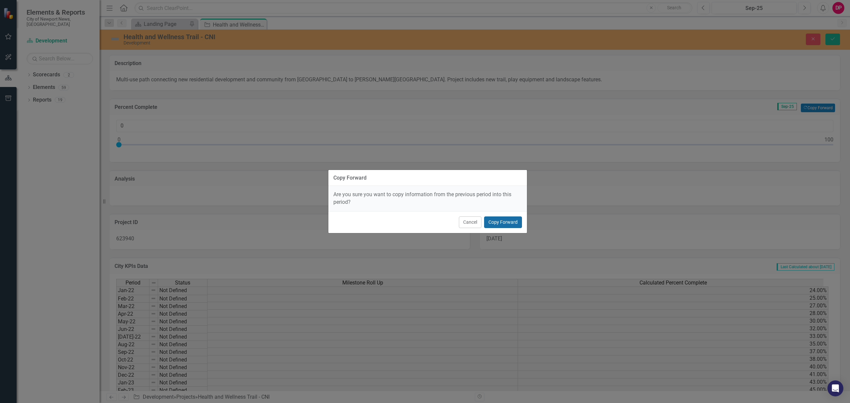
click at [515, 224] on button "Copy Forward" at bounding box center [503, 223] width 38 height 12
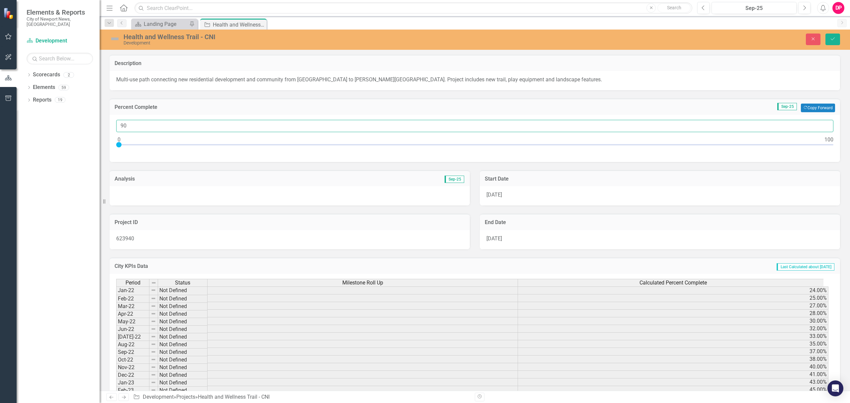
drag, startPoint x: 142, startPoint y: 129, endPoint x: 70, endPoint y: 127, distance: 71.8
click at [70, 127] on div "Elements & Reports City of Newport News, [GEOGRAPHIC_DATA] Scorecard Developmen…" at bounding box center [425, 201] width 850 height 403
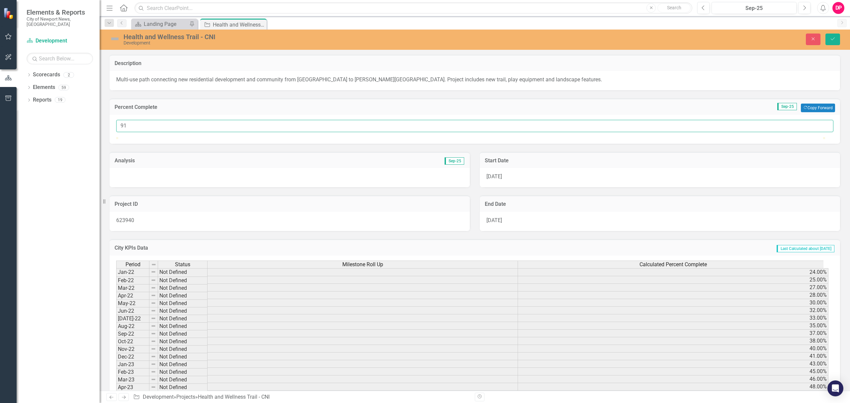
type input "91"
drag, startPoint x: 148, startPoint y: 180, endPoint x: 150, endPoint y: 190, distance: 10.5
click at [148, 164] on h3 "Analysis" at bounding box center [202, 161] width 175 height 6
click at [150, 187] on div at bounding box center [290, 177] width 360 height 19
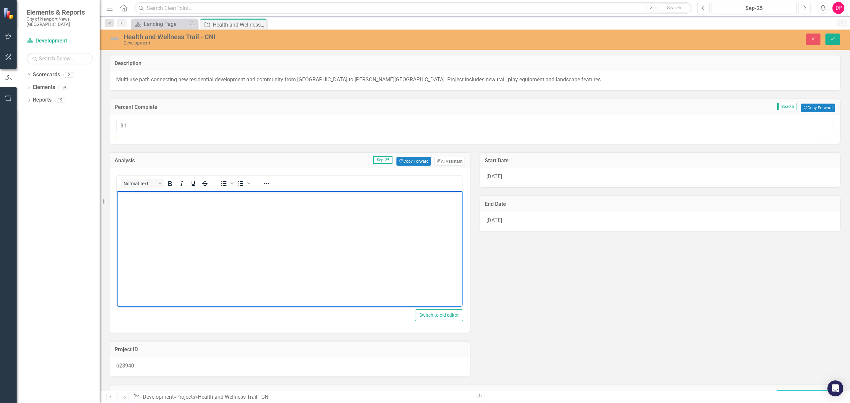
drag, startPoint x: 166, startPoint y: 198, endPoint x: 205, endPoint y: 201, distance: 39.3
click at [168, 198] on p "Rich Text Area. Press ALT-0 for help." at bounding box center [290, 197] width 342 height 8
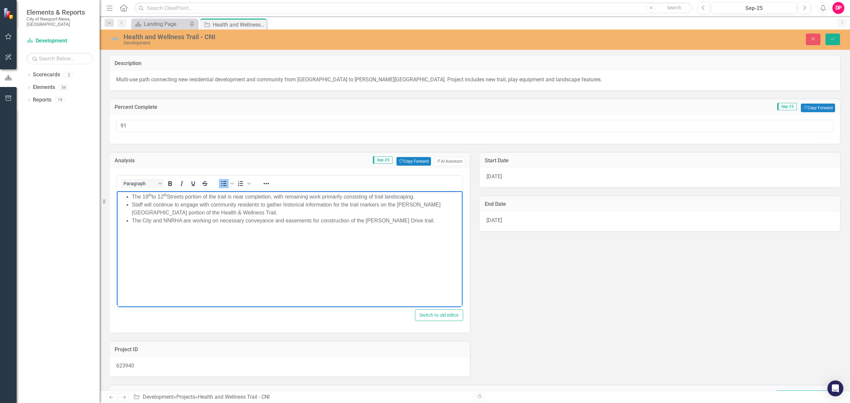
click at [213, 224] on li "The City and NNRHA are working on necessary conveyance and easements for constr…" at bounding box center [296, 221] width 329 height 8
click at [837, 38] on button "Save" at bounding box center [833, 40] width 15 height 12
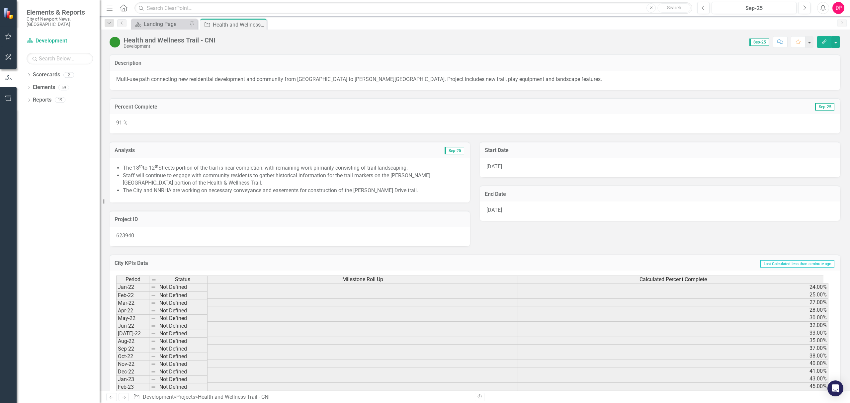
click at [0, 0] on icon at bounding box center [0, 0] width 0 height 0
